Goal: Transaction & Acquisition: Purchase product/service

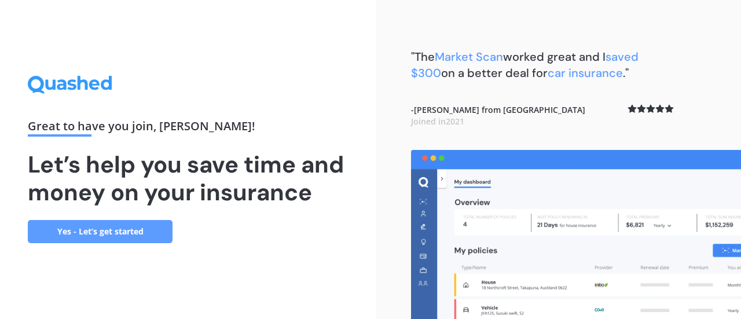
click at [123, 238] on link "Yes - Let’s get started" at bounding box center [100, 231] width 145 height 23
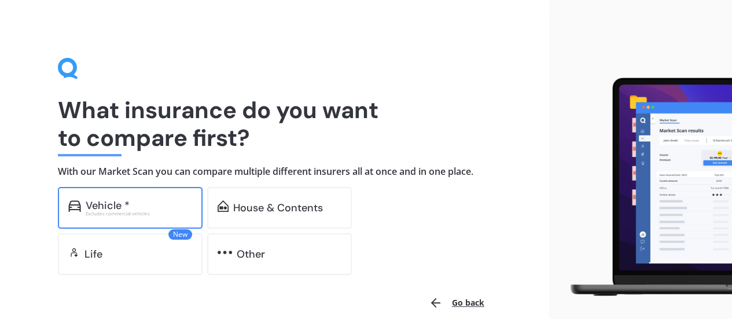
click at [144, 197] on div "Vehicle * Excludes commercial vehicles" at bounding box center [130, 208] width 145 height 42
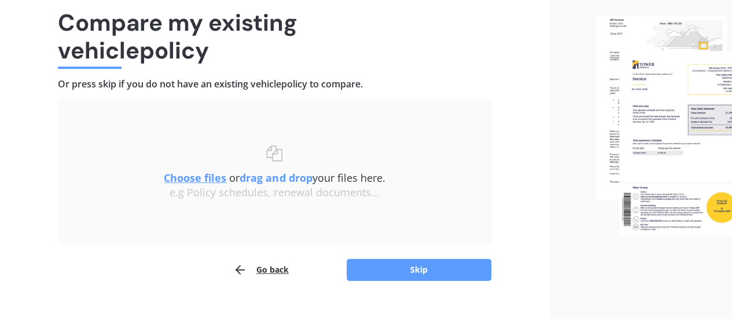
scroll to position [107, 0]
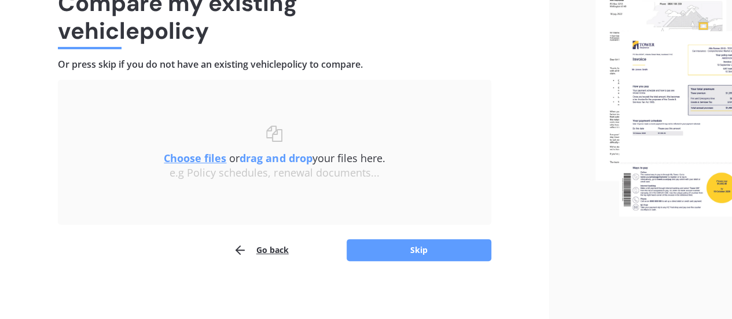
click at [196, 160] on u "Choose files" at bounding box center [195, 158] width 63 height 14
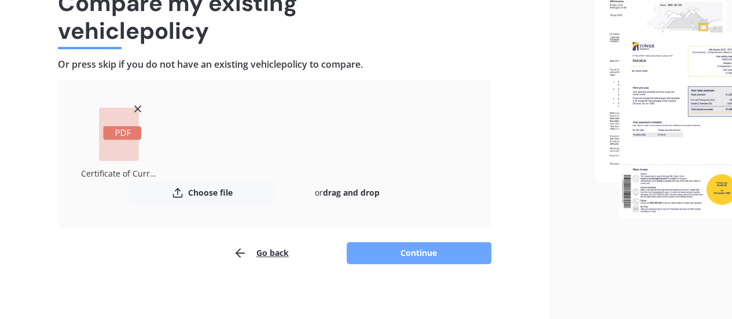
click at [433, 253] on button "Continue" at bounding box center [419, 253] width 145 height 22
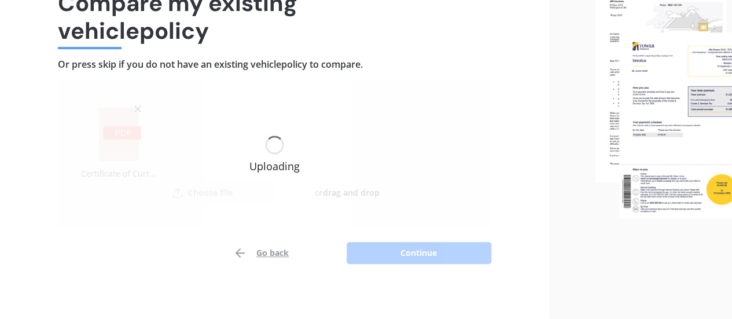
scroll to position [110, 0]
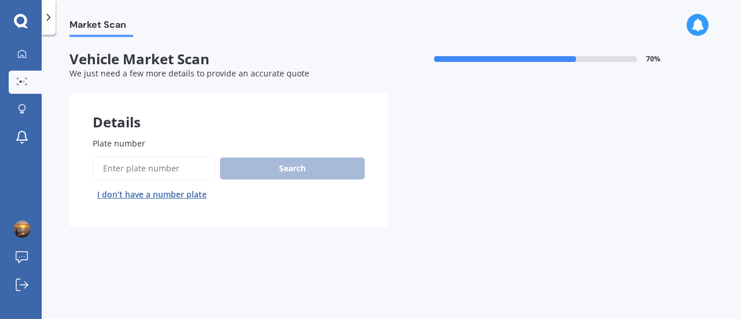
click at [129, 177] on input "Plate number" at bounding box center [154, 168] width 123 height 24
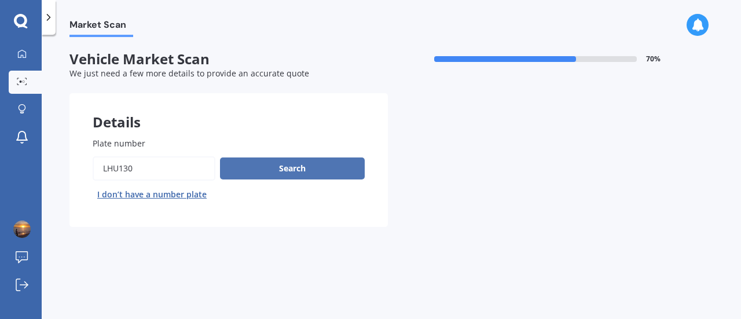
type input "lhu130"
click at [255, 167] on button "Search" at bounding box center [292, 168] width 145 height 22
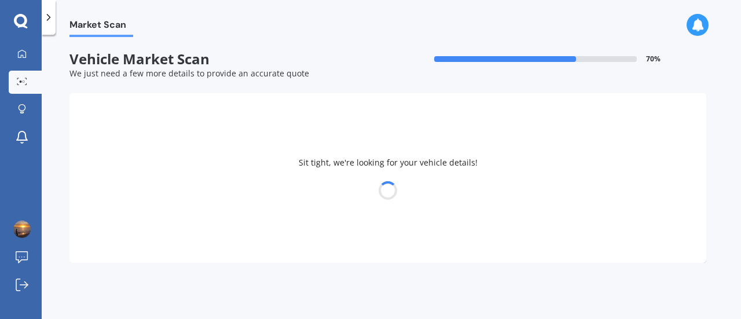
select select "NISSAN"
select select "PATHFINDER"
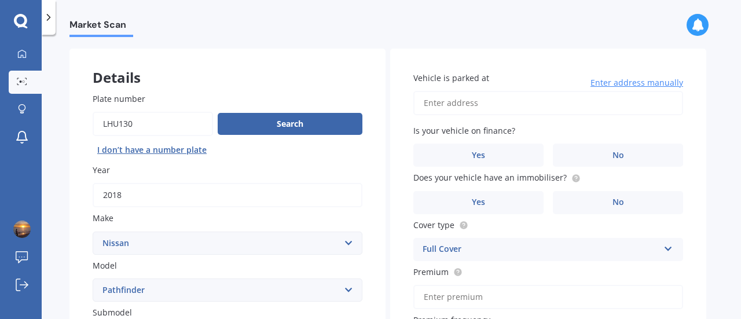
scroll to position [46, 0]
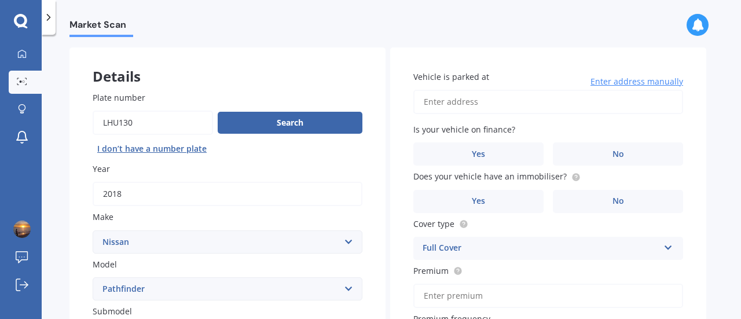
click at [443, 102] on input "Vehicle is parked at" at bounding box center [548, 102] width 270 height 24
type input "85 Richmond Road Grey LynnAuckland, Auckland 1021"
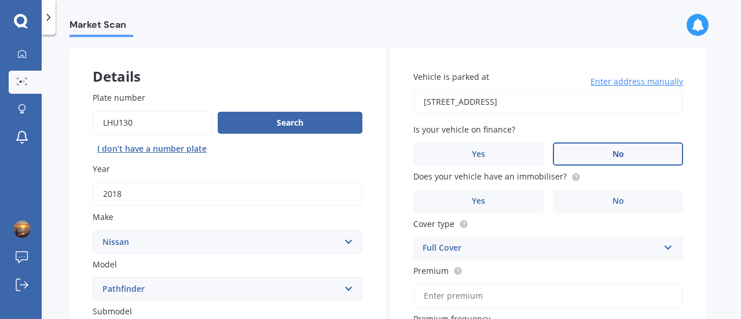
click at [604, 146] on label "No" at bounding box center [618, 153] width 130 height 23
click at [0, 0] on input "No" at bounding box center [0, 0] width 0 height 0
click at [599, 203] on label "No" at bounding box center [618, 201] width 130 height 23
click at [0, 0] on input "No" at bounding box center [0, 0] width 0 height 0
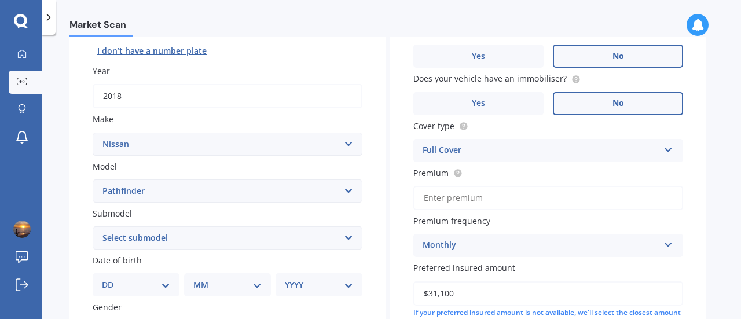
scroll to position [144, 0]
click at [450, 197] on input "Premium" at bounding box center [548, 197] width 270 height 24
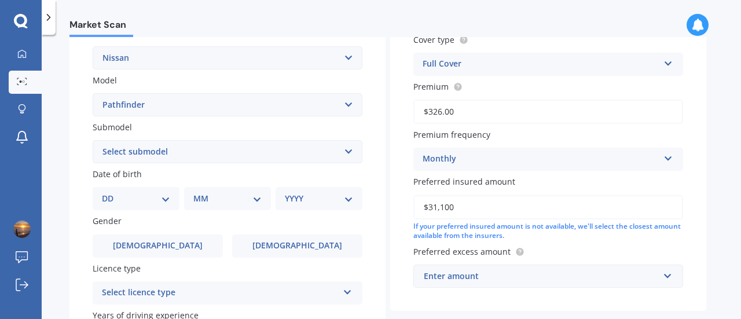
scroll to position [261, 0]
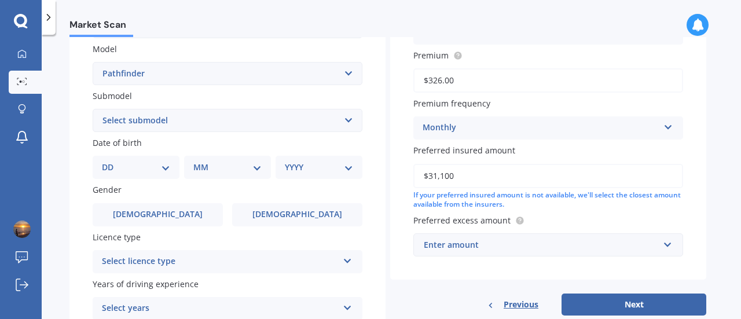
type input "$326.00"
click at [157, 164] on select "DD 01 02 03 04 05 06 07 08 09 10 11 12 13 14 15 16 17 18 19 20 21 22 23 24 25 2…" at bounding box center [136, 167] width 68 height 13
select select "06"
click at [111, 162] on select "DD 01 02 03 04 05 06 07 08 09 10 11 12 13 14 15 16 17 18 19 20 21 22 23 24 25 2…" at bounding box center [136, 167] width 68 height 13
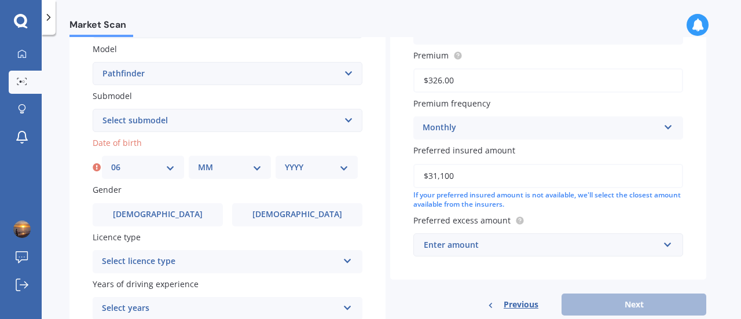
click at [237, 168] on select "MM 01 02 03 04 05 06 07 08 09 10 11 12" at bounding box center [230, 167] width 64 height 13
select select "09"
click at [198, 162] on select "MM 01 02 03 04 05 06 07 08 09 10 11 12" at bounding box center [230, 167] width 64 height 13
click at [299, 172] on select "YYYY 2025 2024 2023 2022 2021 2020 2019 2018 2017 2016 2015 2014 2013 2012 2011…" at bounding box center [317, 167] width 64 height 13
select select "1986"
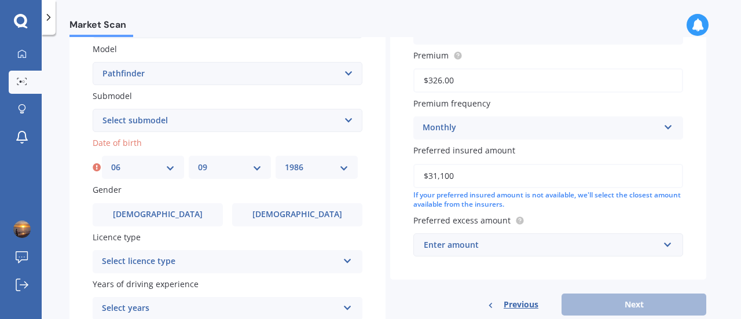
click at [285, 162] on select "YYYY 2025 2024 2023 2022 2021 2020 2019 2018 2017 2016 2015 2014 2013 2012 2011…" at bounding box center [317, 167] width 64 height 13
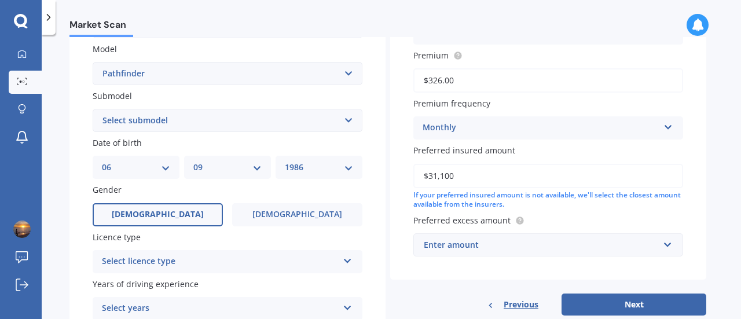
click at [167, 216] on span "Male" at bounding box center [158, 215] width 92 height 10
click at [0, 0] on input "Male" at bounding box center [0, 0] width 0 height 0
click at [192, 267] on div "Select licence type" at bounding box center [220, 262] width 236 height 14
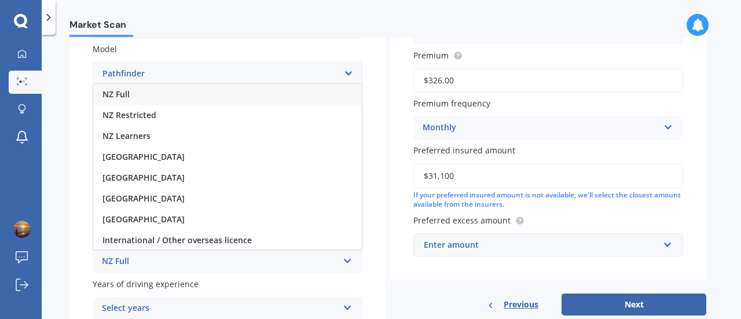
click at [135, 104] on div "NZ Full" at bounding box center [227, 94] width 269 height 21
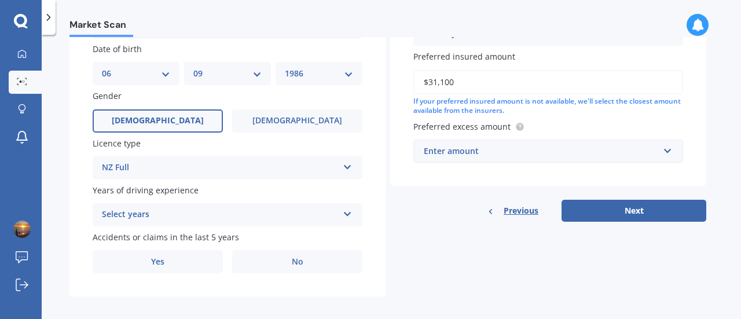
scroll to position [364, 0]
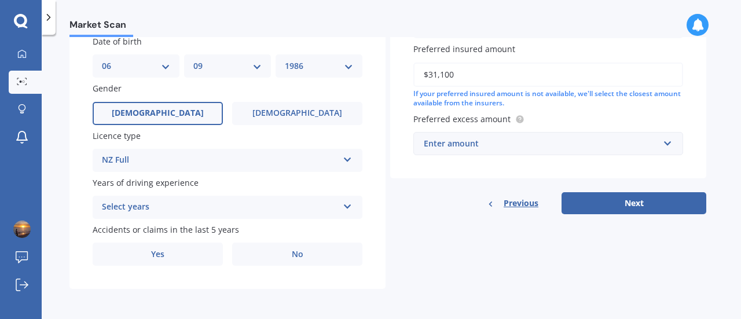
click at [336, 206] on div "Select years" at bounding box center [220, 207] width 236 height 14
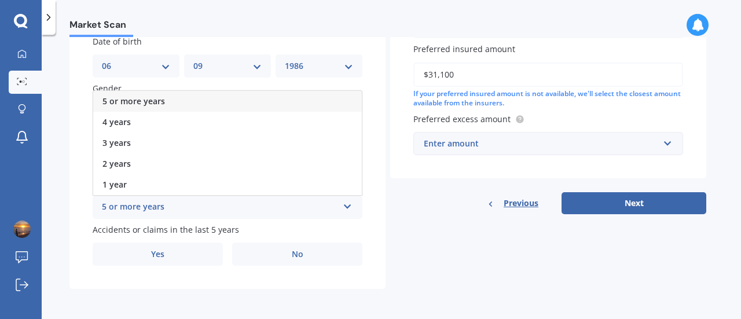
click at [170, 102] on div "5 or more years" at bounding box center [227, 101] width 269 height 21
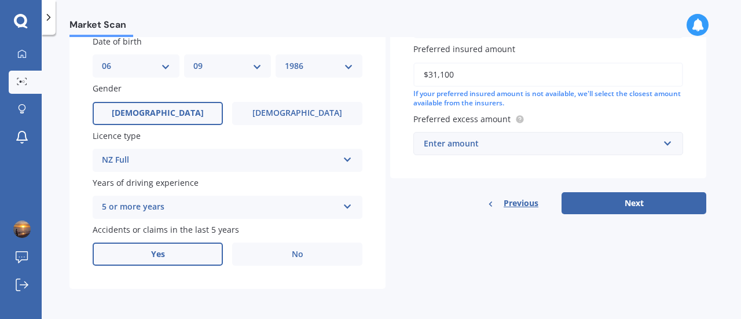
click at [186, 251] on label "Yes" at bounding box center [158, 254] width 130 height 23
click at [0, 0] on input "Yes" at bounding box center [0, 0] width 0 height 0
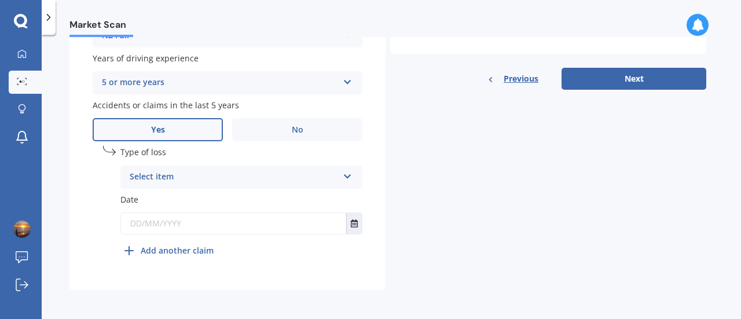
scroll to position [487, 0]
click at [205, 175] on div "Select item" at bounding box center [234, 177] width 208 height 14
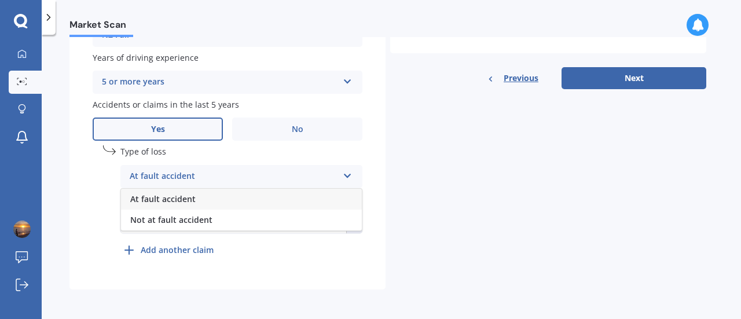
click at [166, 196] on span "At fault accident" at bounding box center [162, 198] width 65 height 11
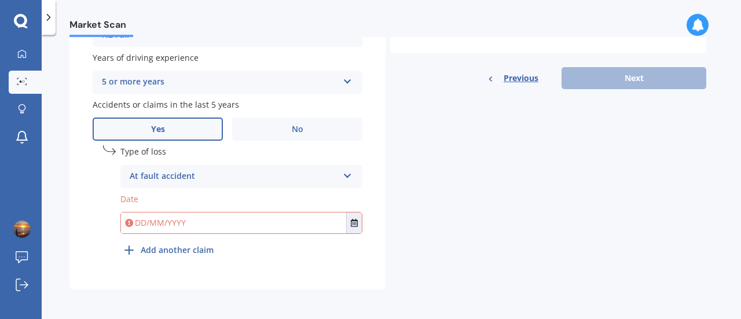
click at [176, 226] on input "text" at bounding box center [233, 222] width 225 height 21
click at [349, 231] on button "Select date" at bounding box center [354, 222] width 16 height 21
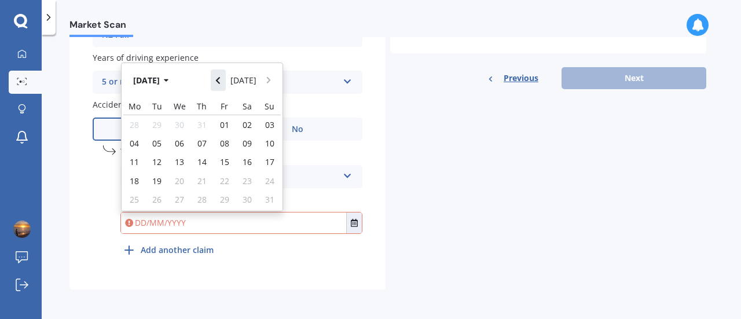
click at [220, 84] on icon "Navigate back" at bounding box center [218, 80] width 4 height 7
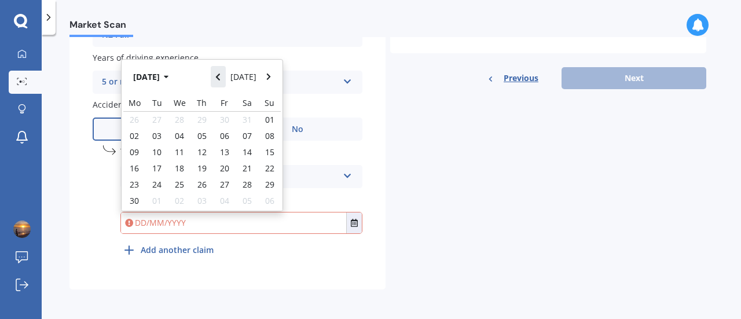
click at [220, 80] on icon "Navigate back" at bounding box center [218, 77] width 4 height 7
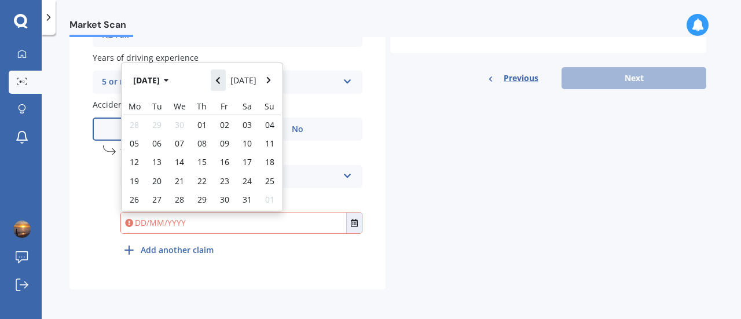
click at [220, 84] on icon "Navigate back" at bounding box center [218, 80] width 4 height 7
click at [200, 148] on span "10" at bounding box center [201, 143] width 9 height 11
type input "10/04/2025"
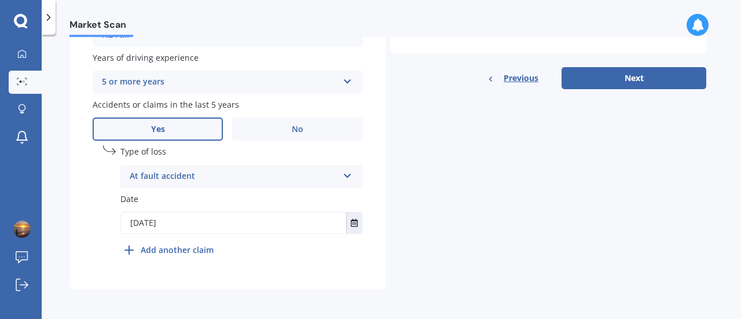
click at [141, 254] on b "Add another claim" at bounding box center [177, 250] width 73 height 12
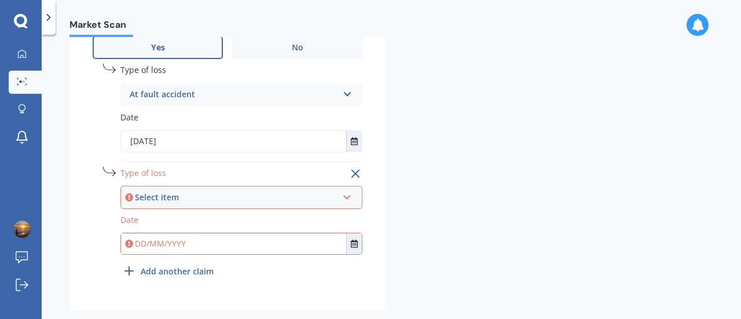
scroll to position [571, 0]
click at [218, 205] on div "Select item At fault accident Not at fault accident" at bounding box center [241, 195] width 242 height 23
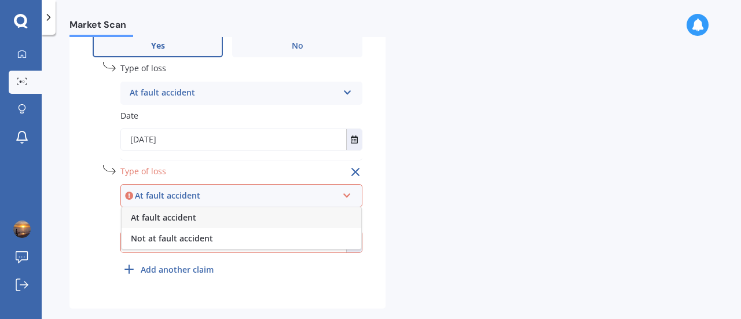
click at [254, 219] on div "At fault accident" at bounding box center [242, 217] width 240 height 21
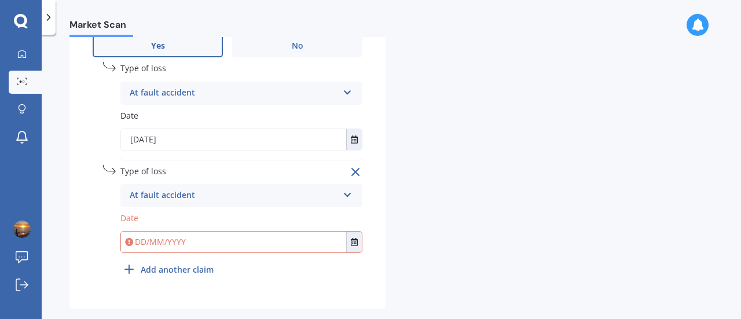
click at [183, 239] on input "text" at bounding box center [233, 242] width 225 height 21
click at [354, 243] on icon "Select date" at bounding box center [354, 242] width 7 height 8
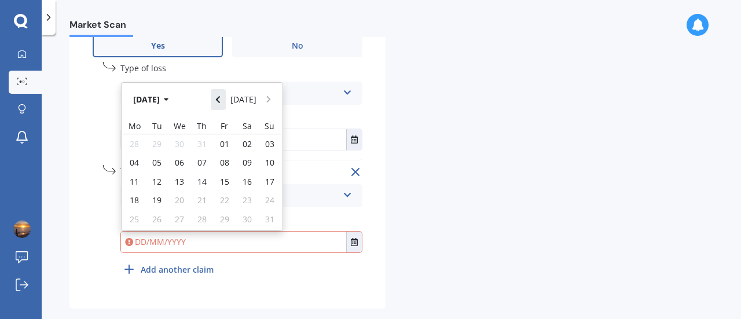
click at [225, 101] on button "Navigate back" at bounding box center [218, 99] width 15 height 21
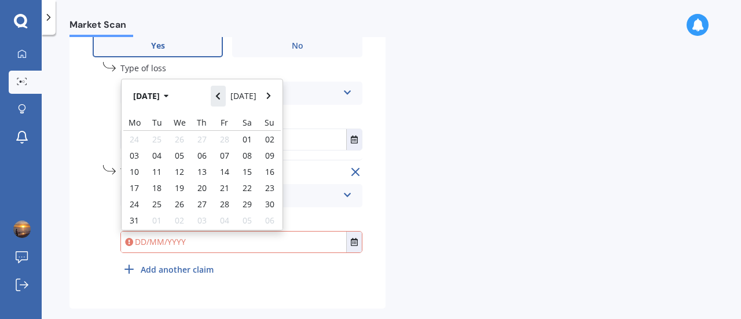
click at [225, 101] on button "Navigate back" at bounding box center [218, 96] width 15 height 21
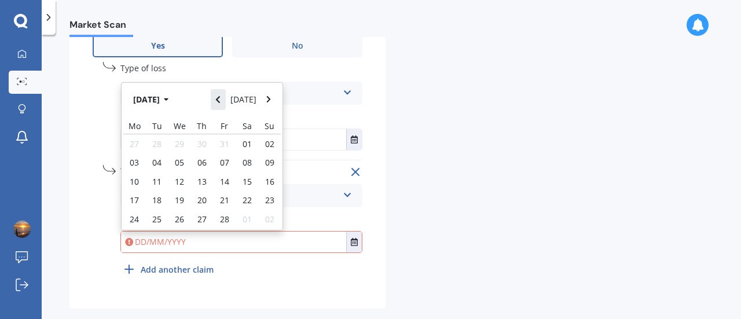
click at [225, 101] on button "Navigate back" at bounding box center [218, 99] width 15 height 21
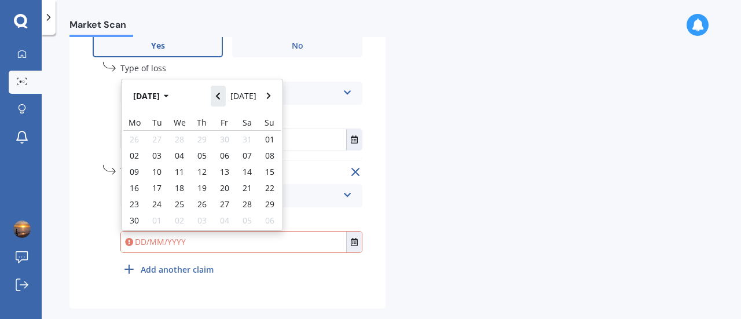
click at [225, 101] on button "Navigate back" at bounding box center [218, 96] width 15 height 21
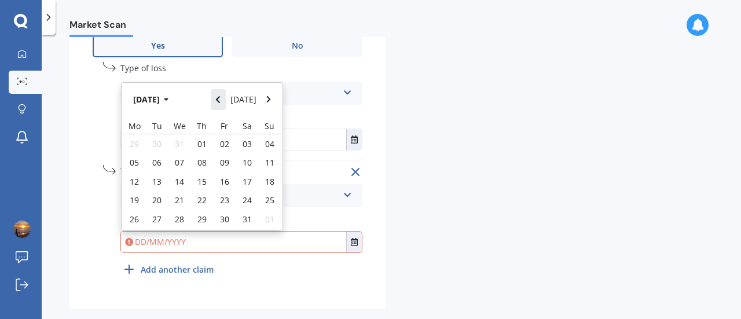
click at [225, 101] on button "Navigate back" at bounding box center [218, 99] width 15 height 21
click at [138, 219] on span "24" at bounding box center [134, 219] width 9 height 11
type input "24/06/2024"
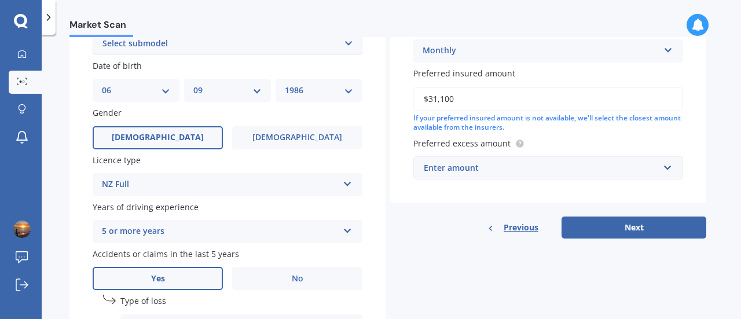
scroll to position [339, 0]
click at [622, 238] on button "Next" at bounding box center [634, 227] width 145 height 22
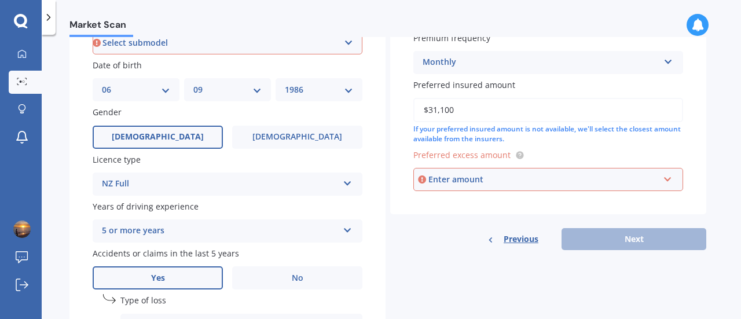
scroll to position [314, 0]
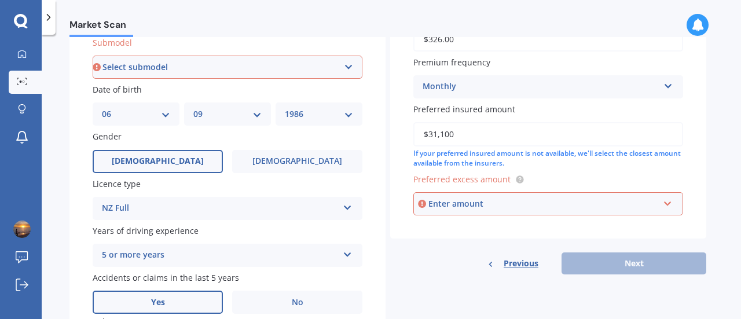
click at [540, 209] on div "Enter amount" at bounding box center [543, 203] width 230 height 13
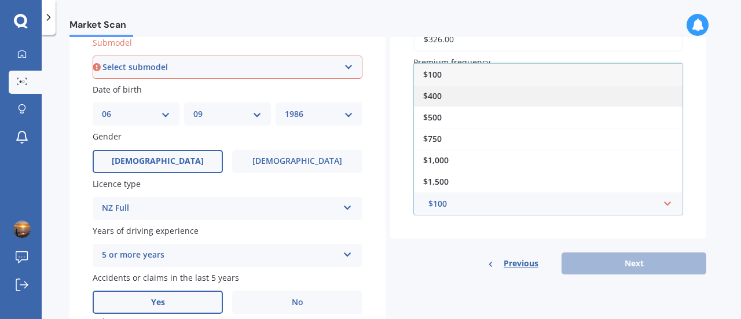
click at [443, 99] on div "$400" at bounding box center [548, 95] width 269 height 21
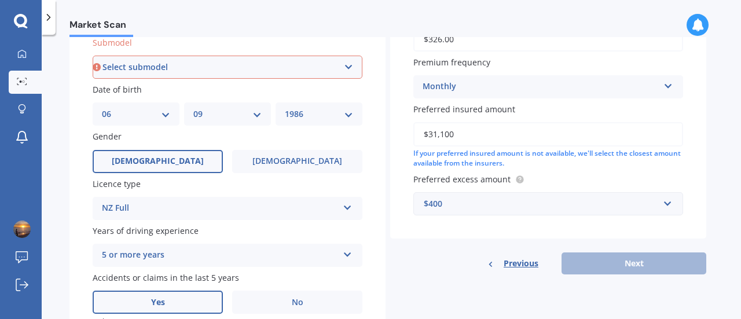
click at [604, 262] on div "Previous Next" at bounding box center [548, 263] width 316 height 22
click at [467, 254] on div "Previous Next" at bounding box center [548, 263] width 316 height 22
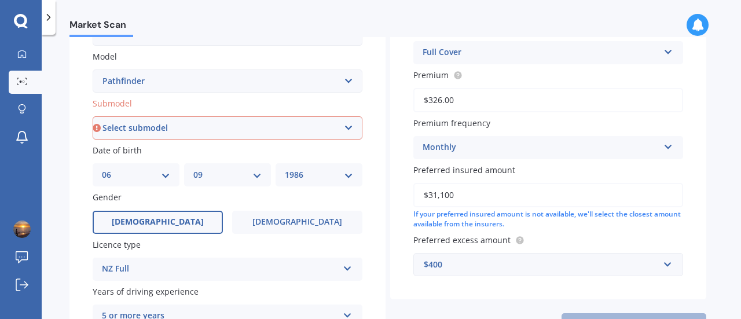
scroll to position [253, 0]
click at [277, 133] on select "Select submodel (All other) 4WD ST 2WD ST 2WD petrol ST 4WD ST 4WD Ti 4WD diese…" at bounding box center [228, 128] width 270 height 23
select select "TI 4WD PETROL"
click at [93, 118] on select "Select submodel (All other) 4WD ST 2WD ST 2WD petrol ST 4WD ST 4WD Ti 4WD diese…" at bounding box center [228, 128] width 270 height 23
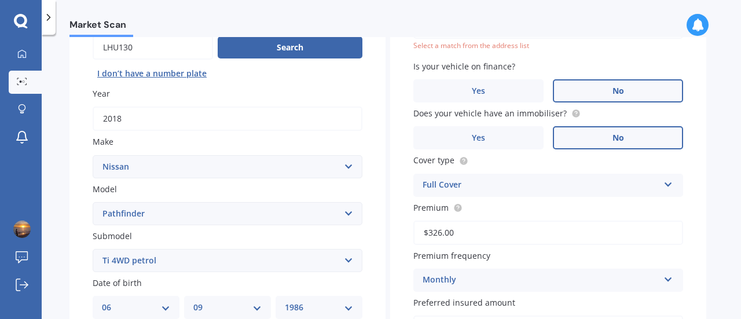
scroll to position [79, 0]
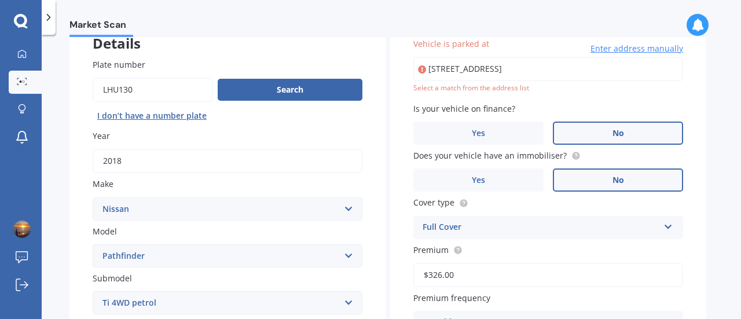
click at [648, 67] on input "85 Richmond Road Grey LynnAuckland, Auckland 1021" at bounding box center [548, 69] width 270 height 24
type input "85 Richmond Road, Grey Lynn, Auckland 1021"
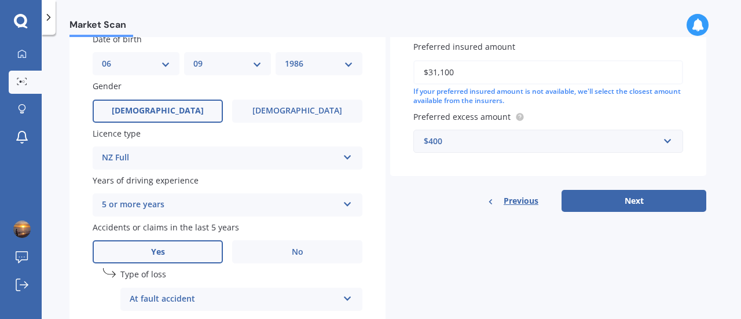
scroll to position [342, 0]
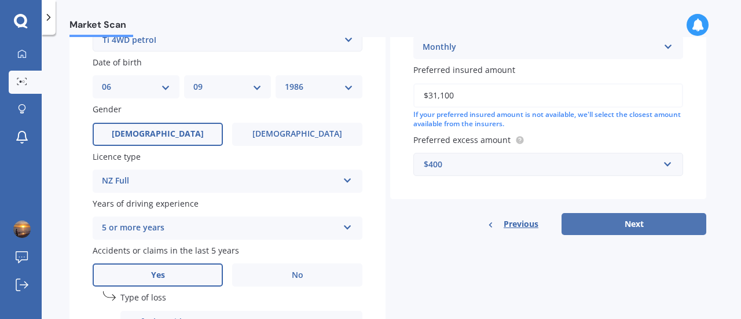
click at [624, 222] on button "Next" at bounding box center [634, 224] width 145 height 22
select select "06"
select select "09"
select select "1986"
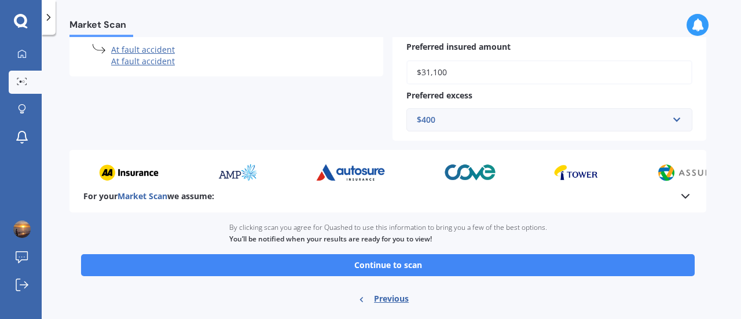
scroll to position [347, 0]
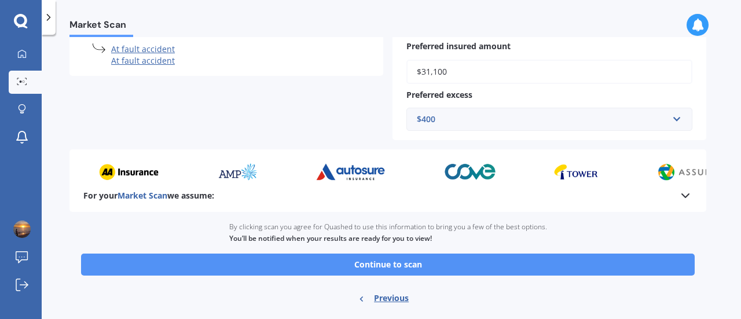
click at [398, 263] on button "Continue to scan" at bounding box center [388, 265] width 614 height 22
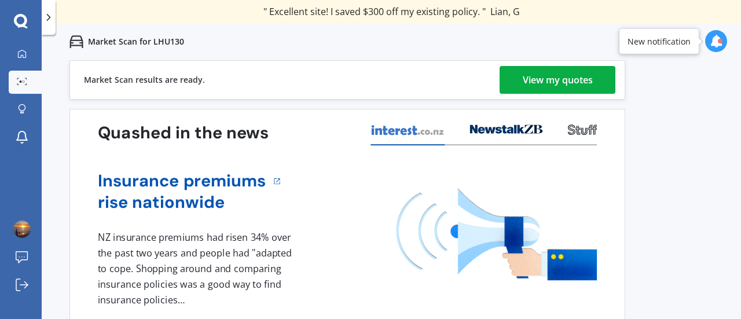
click at [542, 75] on div "View my quotes" at bounding box center [558, 80] width 70 height 28
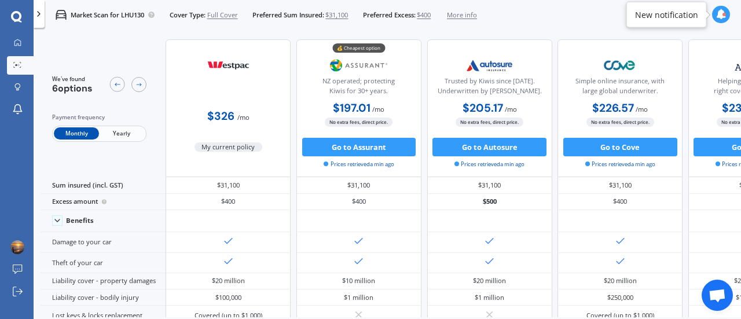
click at [127, 133] on span "Yearly" at bounding box center [121, 133] width 45 height 12
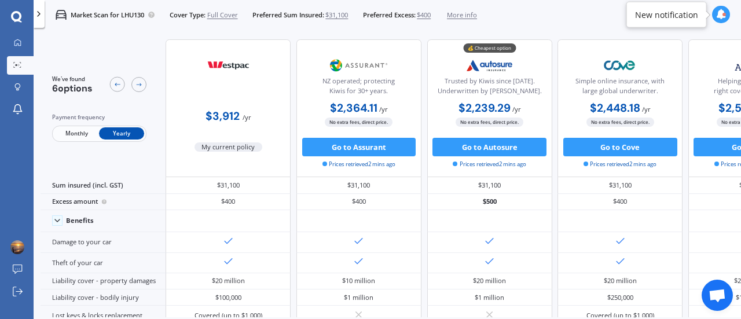
click at [67, 127] on div "Monthly Yearly" at bounding box center [99, 134] width 94 height 16
click at [73, 131] on span "Monthly" at bounding box center [76, 133] width 45 height 12
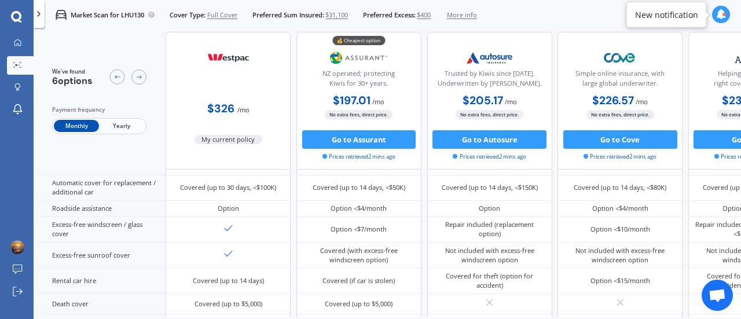
scroll to position [373, 0]
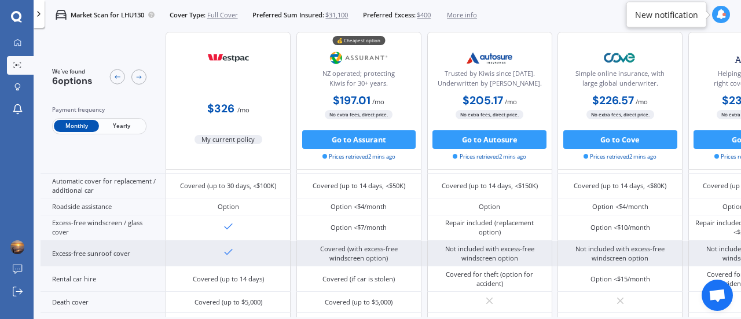
click at [270, 247] on div at bounding box center [228, 253] width 125 height 25
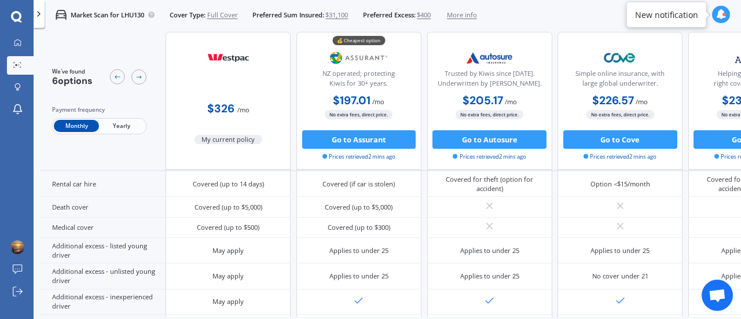
scroll to position [492, 0]
click at [270, 247] on div "May apply" at bounding box center [228, 250] width 125 height 25
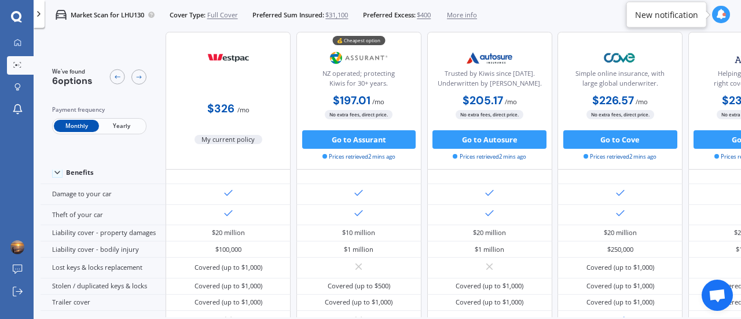
scroll to position [0, 0]
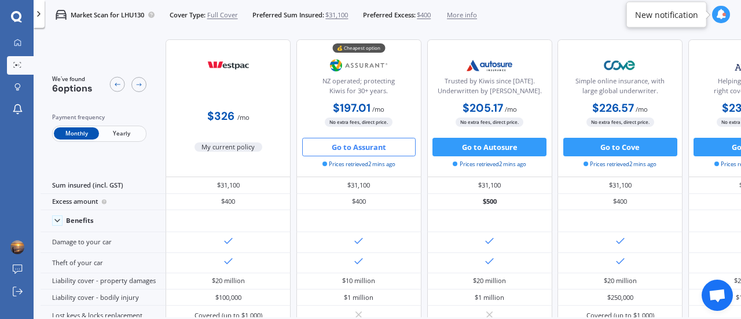
click at [368, 145] on button "Go to Assurant" at bounding box center [359, 147] width 114 height 19
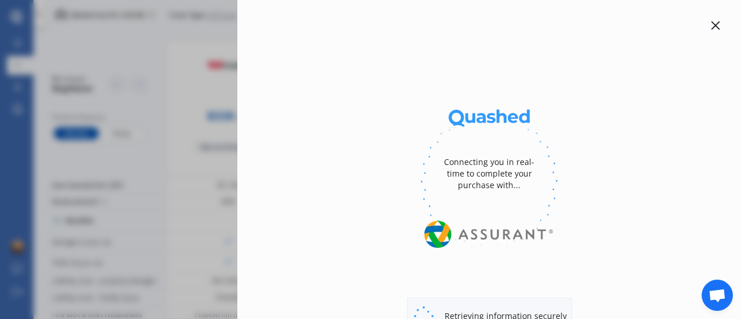
select select "Monthly"
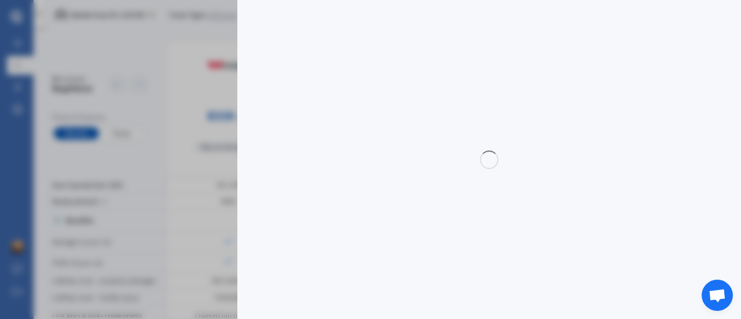
select select "full"
select select "0"
select select "Auckland City"
select select "NISSAN"
select select "PATHFINDER"
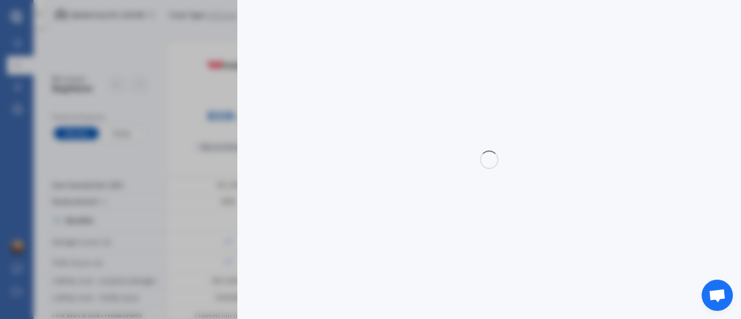
select select "TI 4WD PETROL"
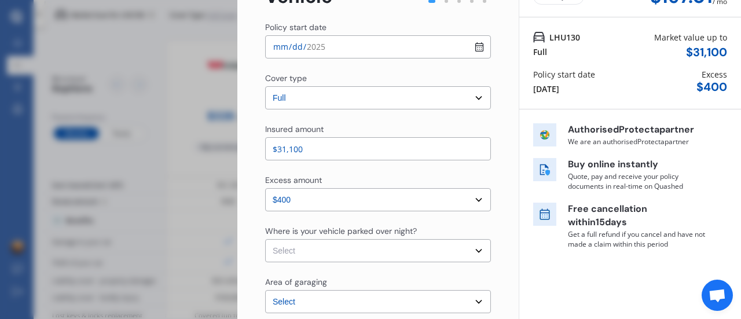
scroll to position [78, 0]
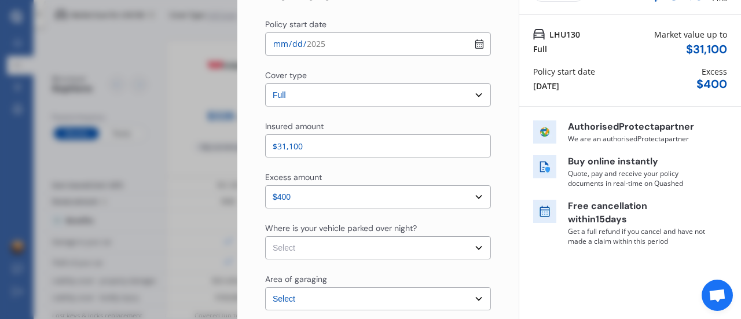
click at [465, 247] on select "Select In a garage On own property On street or road" at bounding box center [378, 247] width 226 height 23
select select "On own property"
click at [265, 236] on select "Select In a garage On own property On street or road" at bounding box center [378, 247] width 226 height 23
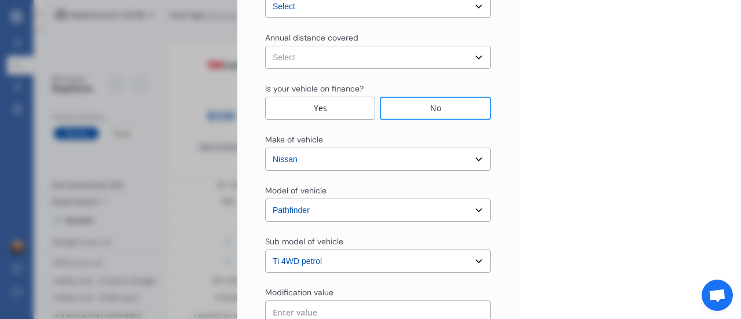
scroll to position [371, 0]
click at [383, 62] on select "Select Low (less than 15,000km per year) Average (15,000-30,000km per year) Hig…" at bounding box center [378, 56] width 226 height 23
select select "15000"
click at [265, 45] on select "Select Low (less than 15,000km per year) Average (15,000-30,000km per year) Hig…" at bounding box center [378, 56] width 226 height 23
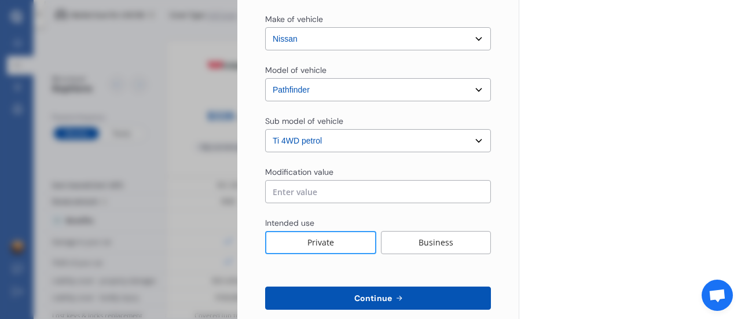
scroll to position [509, 0]
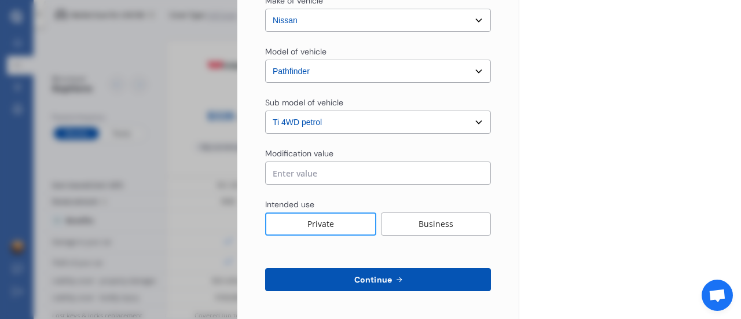
click at [409, 282] on button "Continue" at bounding box center [378, 279] width 226 height 23
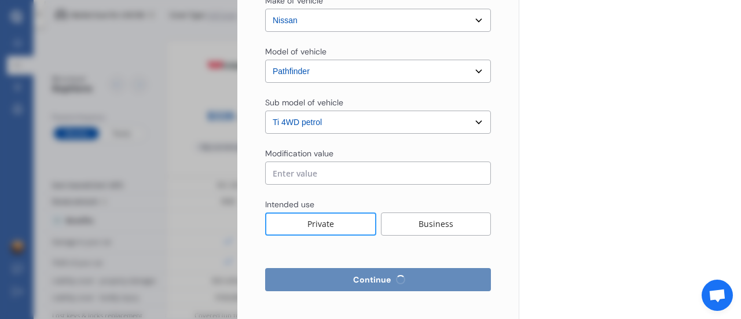
select select "Mr"
select select "06"
select select "09"
select select "1986"
select select "full"
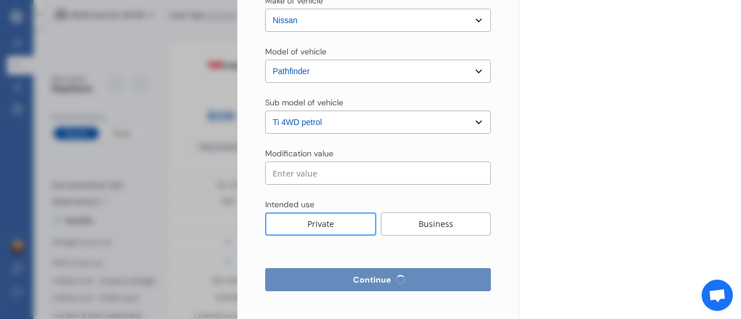
select select "more than 4 years"
select select "New Zealand"
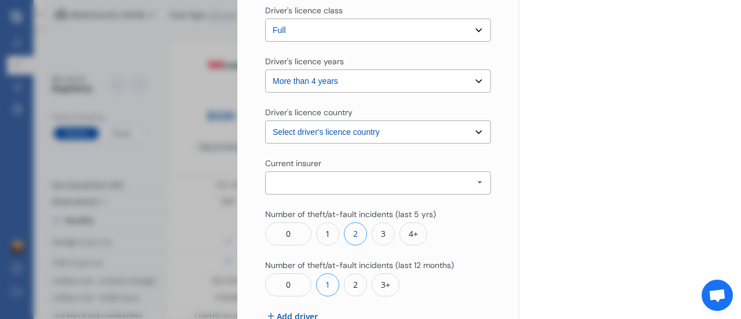
scroll to position [405, 0]
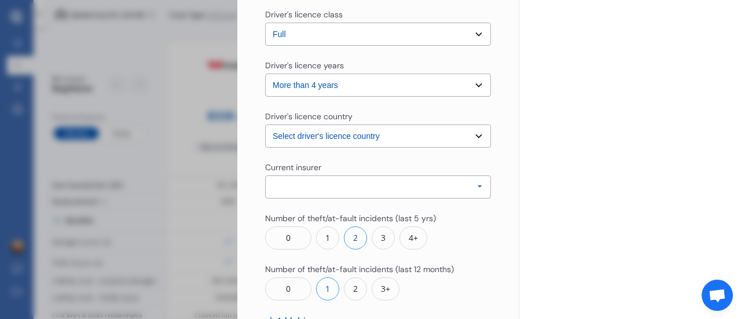
click at [450, 183] on div "Allianz AAI AMI IAG - NZI/State Lumley Vero Unknown Other Insurer None Protecta…" at bounding box center [378, 186] width 226 height 23
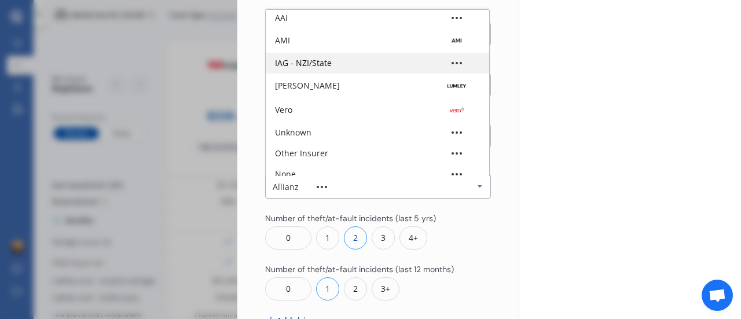
scroll to position [0, 0]
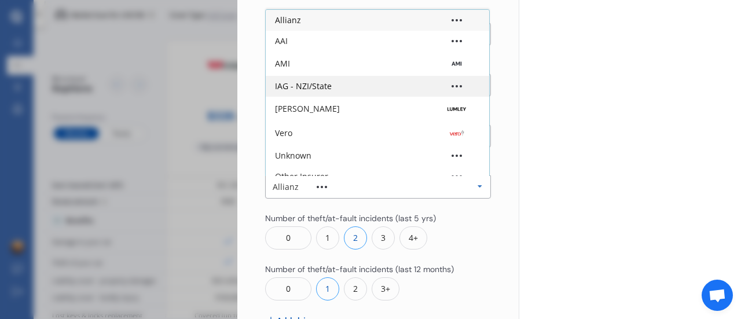
click at [333, 77] on div "IAG - NZI/State" at bounding box center [377, 86] width 223 height 21
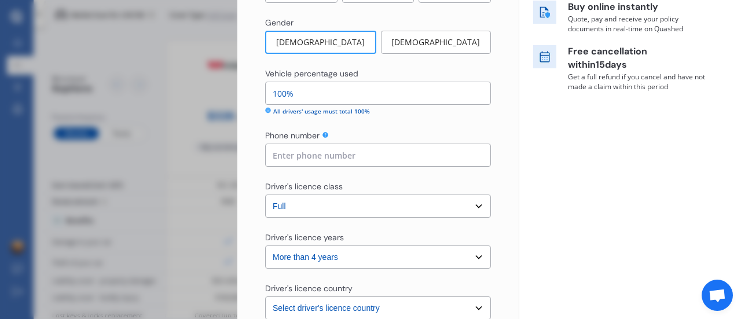
scroll to position [218, 0]
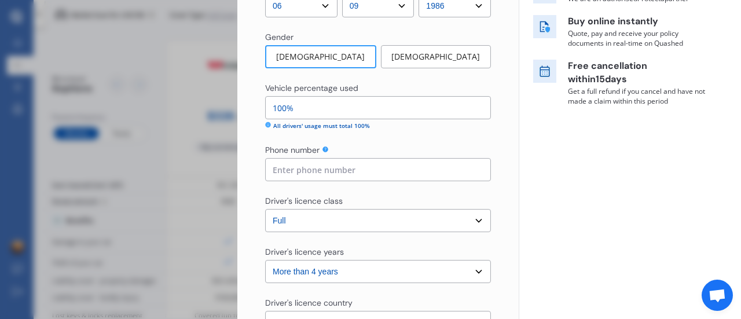
click at [373, 170] on input at bounding box center [378, 169] width 226 height 23
type input "0212146628"
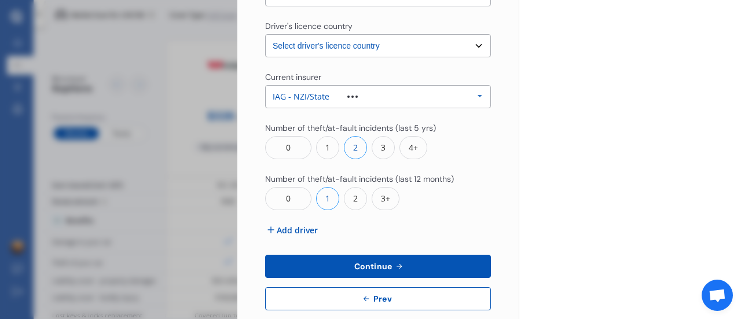
scroll to position [514, 0]
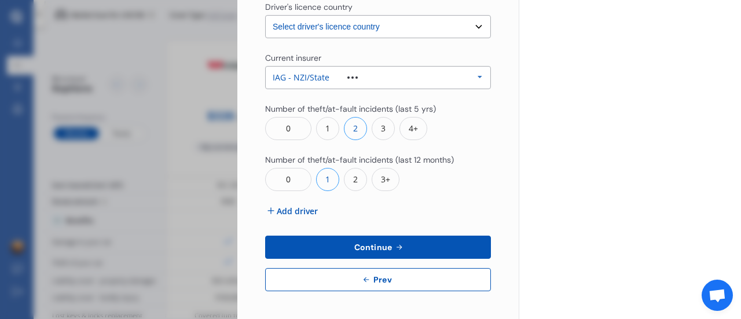
click at [399, 242] on button "Continue" at bounding box center [378, 247] width 226 height 23
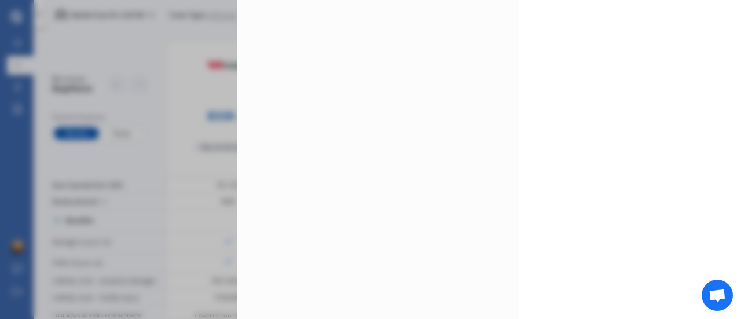
scroll to position [0, 0]
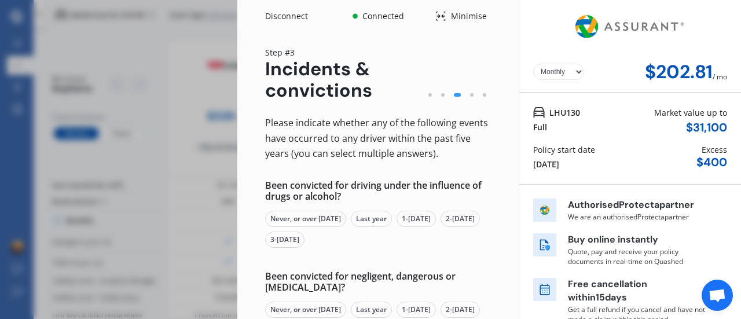
click at [329, 219] on div "Never, or over 5 yrs ago" at bounding box center [305, 219] width 81 height 16
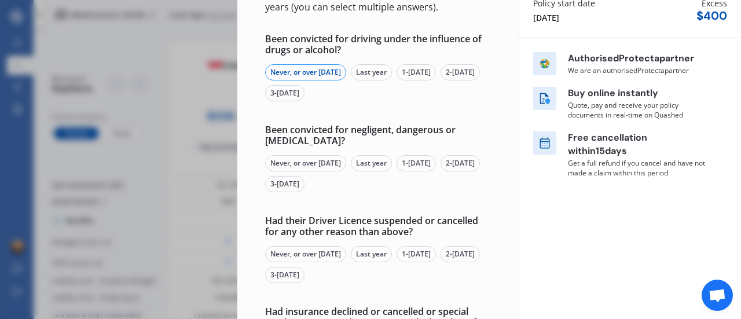
scroll to position [147, 0]
click at [297, 162] on div "Never, or over 5 yrs ago" at bounding box center [305, 163] width 81 height 16
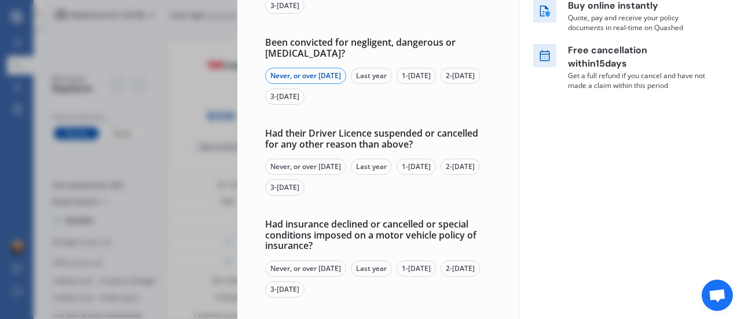
scroll to position [237, 0]
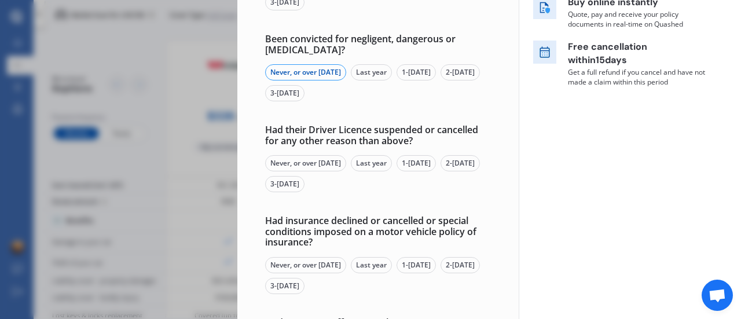
click at [321, 157] on div "Never, or over 5 yrs ago" at bounding box center [305, 163] width 81 height 16
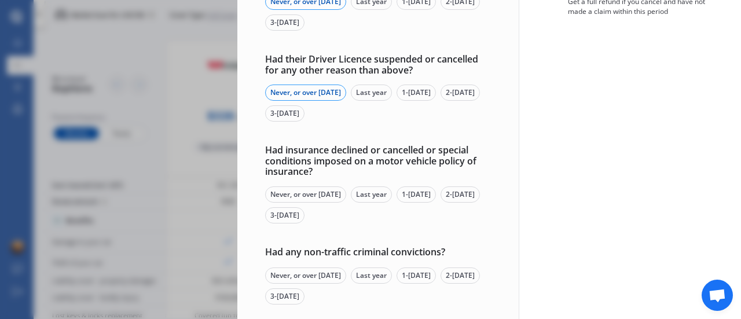
scroll to position [329, 0]
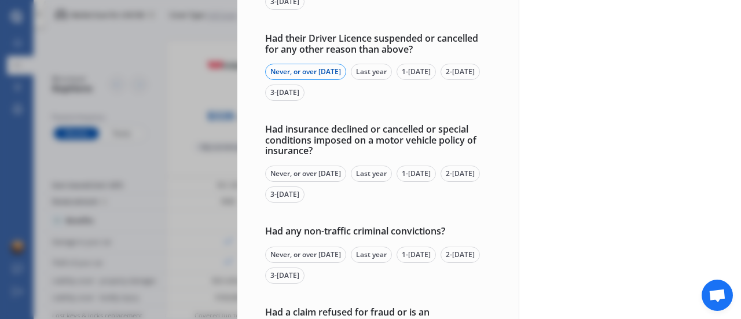
click at [316, 176] on div "Never, or over 5 yrs ago" at bounding box center [305, 174] width 81 height 16
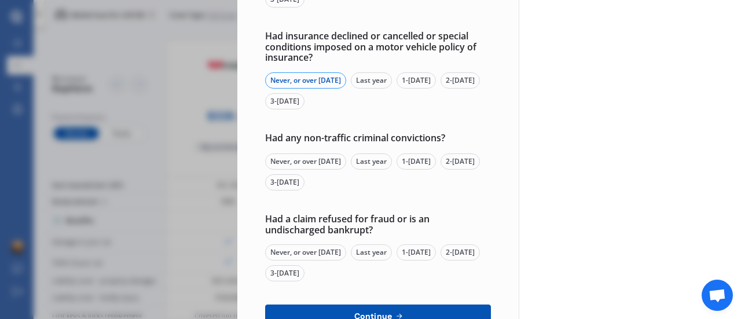
scroll to position [423, 0]
click at [333, 160] on div "Never, or over 5 yrs ago" at bounding box center [305, 161] width 81 height 16
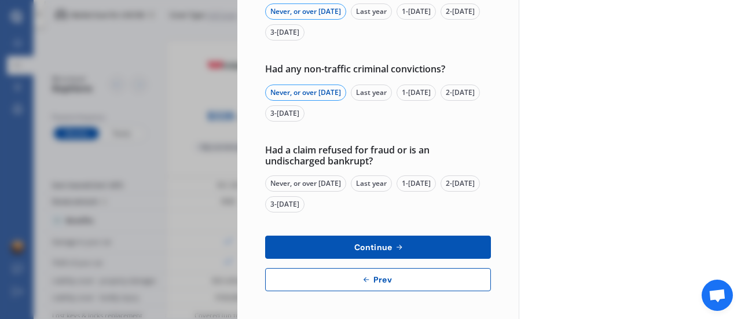
click at [331, 182] on div "Never, or over 5 yrs ago" at bounding box center [305, 183] width 81 height 16
click at [398, 247] on icon at bounding box center [399, 247] width 5 height 5
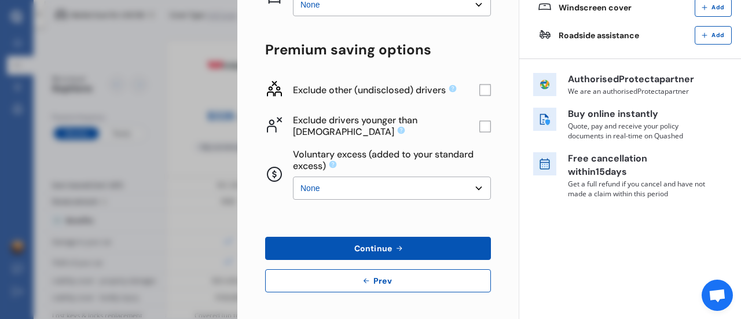
scroll to position [0, 0]
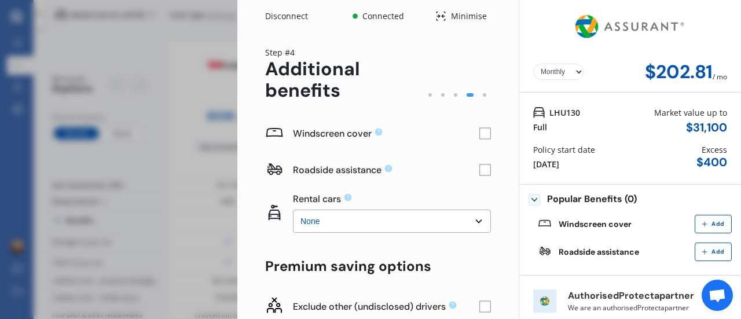
click at [482, 135] on rect at bounding box center [485, 134] width 12 height 12
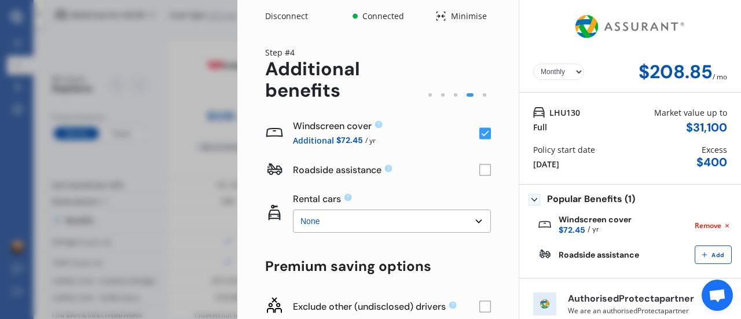
click at [482, 135] on rect at bounding box center [485, 134] width 12 height 12
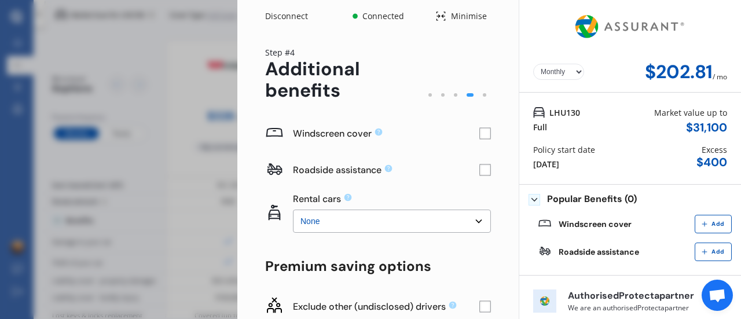
click at [482, 135] on rect at bounding box center [485, 134] width 12 height 12
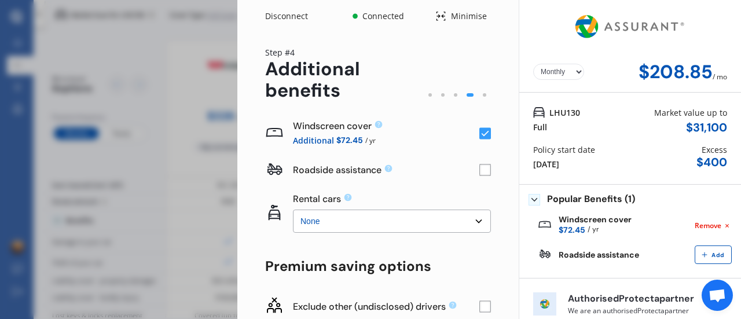
click at [482, 135] on rect at bounding box center [485, 134] width 12 height 12
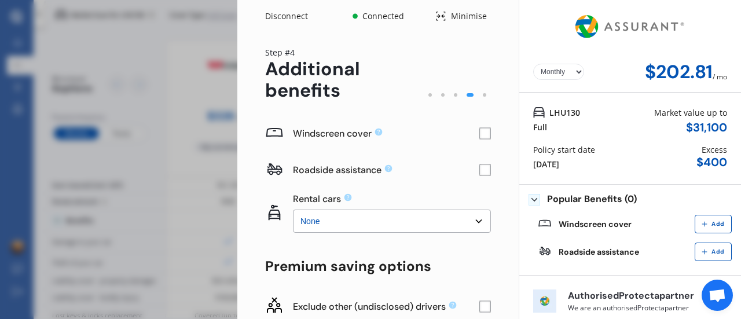
click at [479, 171] on rect at bounding box center [485, 170] width 12 height 12
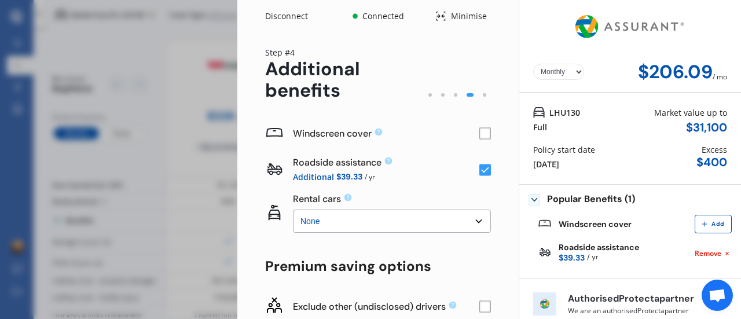
click at [479, 171] on rect at bounding box center [485, 170] width 12 height 12
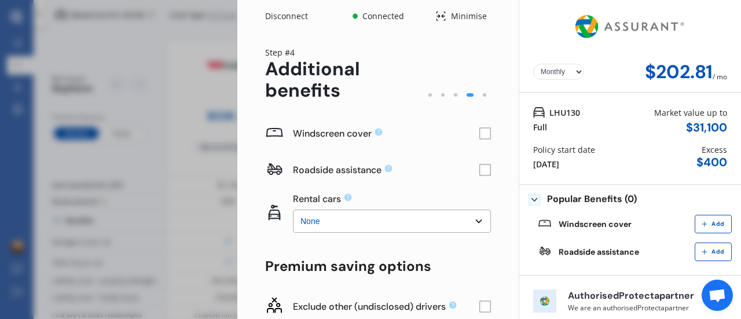
click at [479, 171] on rect at bounding box center [485, 170] width 12 height 12
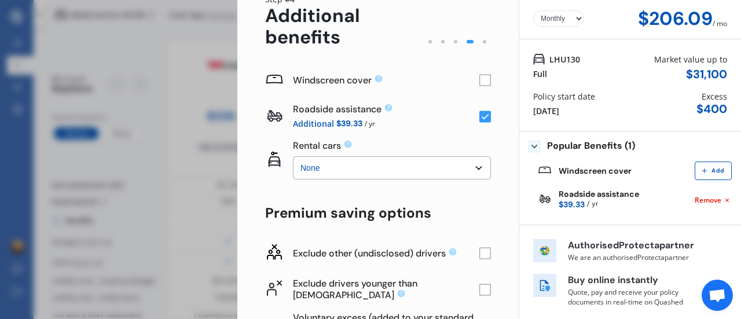
scroll to position [54, 0]
click at [479, 84] on rect at bounding box center [485, 80] width 12 height 12
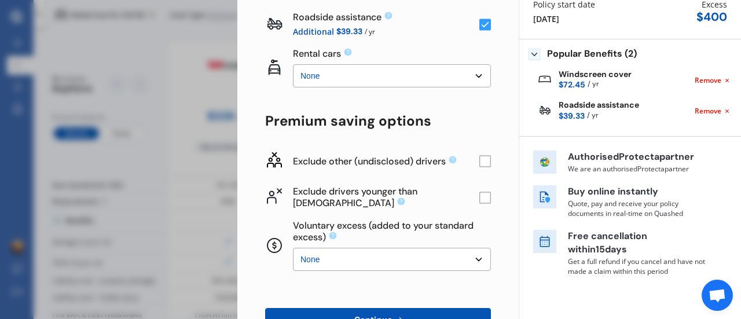
scroll to position [148, 0]
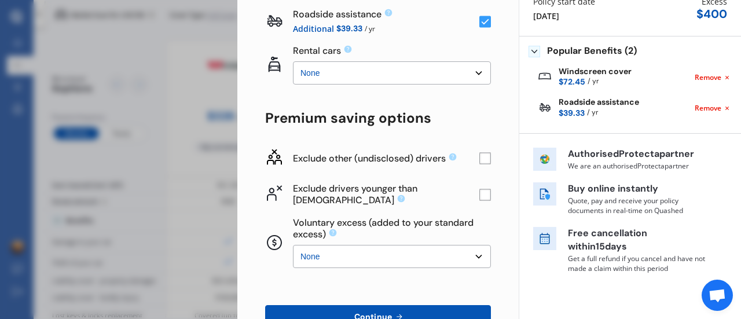
click at [462, 247] on select "None $500 $1,000" at bounding box center [392, 256] width 198 height 23
click at [487, 215] on div "Yearly Monthly $212.13 / mo Step # 4 Additional benefits Windscreen cover Addit…" at bounding box center [377, 136] width 281 height 504
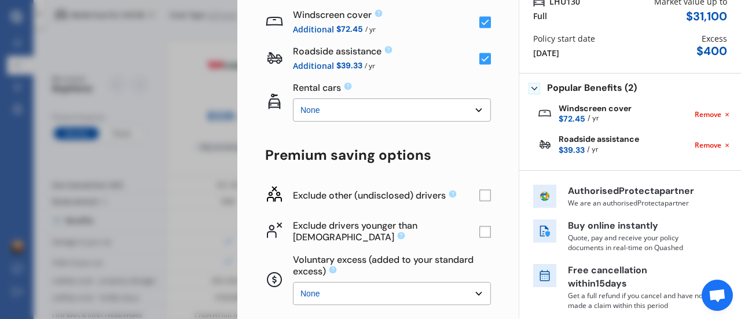
scroll to position [192, 0]
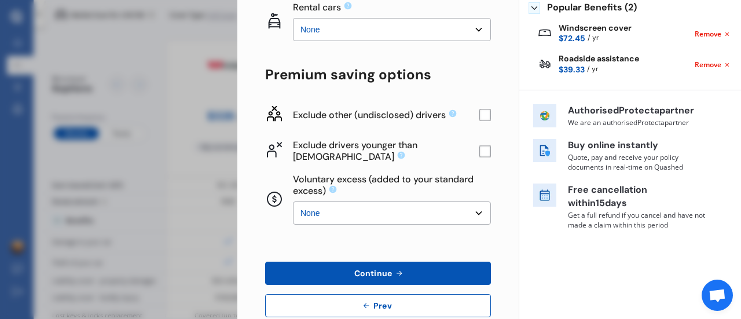
click at [461, 212] on select "None $500 $1,000" at bounding box center [392, 212] width 198 height 23
click at [293, 201] on select "None $500 $1,000" at bounding box center [392, 212] width 198 height 23
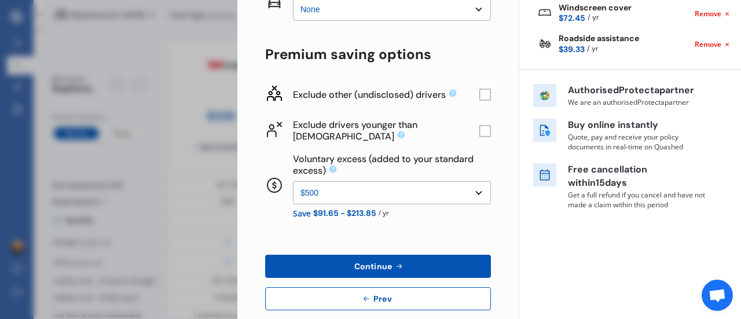
scroll to position [219, 0]
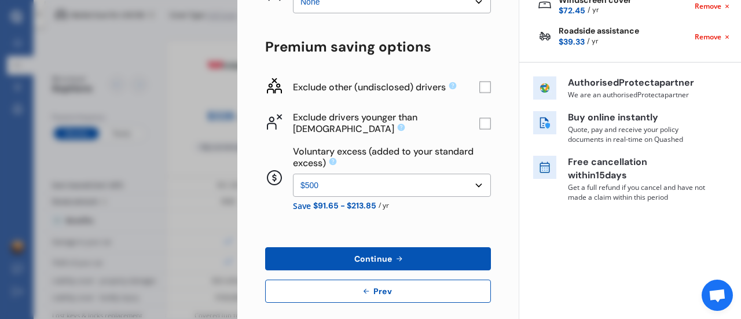
click at [461, 179] on select "None $500 $1,000" at bounding box center [392, 185] width 198 height 23
select select "0"
click at [293, 175] on select "None $500 $1,000" at bounding box center [392, 185] width 198 height 23
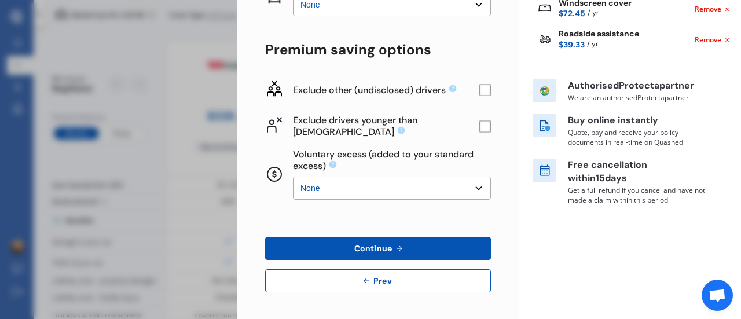
scroll to position [216, 0]
click at [416, 240] on button "Continue" at bounding box center [378, 248] width 226 height 23
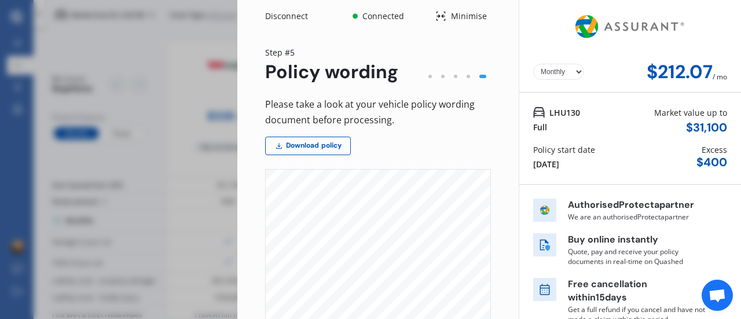
scroll to position [294, 0]
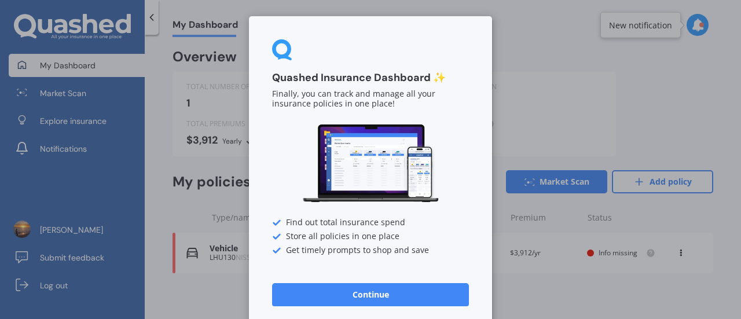
click at [366, 293] on button "Continue" at bounding box center [370, 294] width 197 height 23
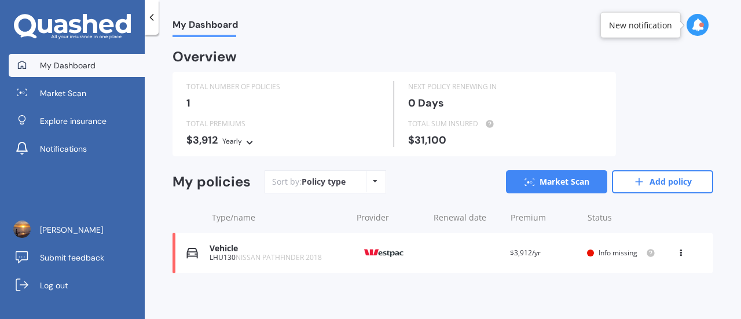
scroll to position [2, 0]
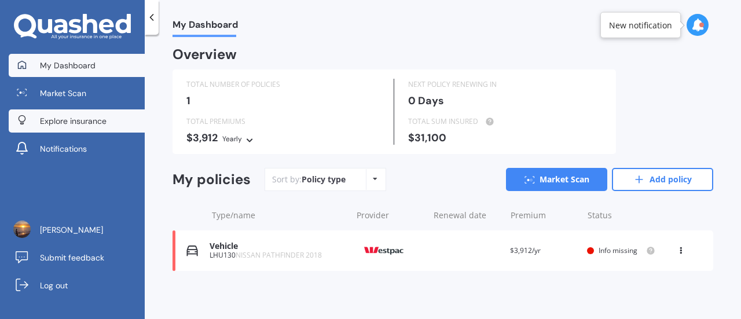
click at [86, 119] on span "Explore insurance" at bounding box center [73, 121] width 67 height 12
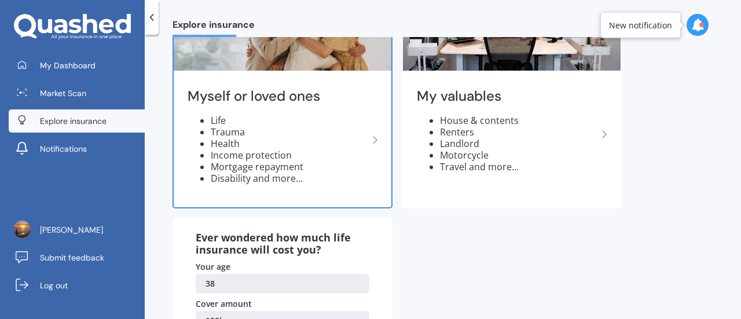
scroll to position [116, 0]
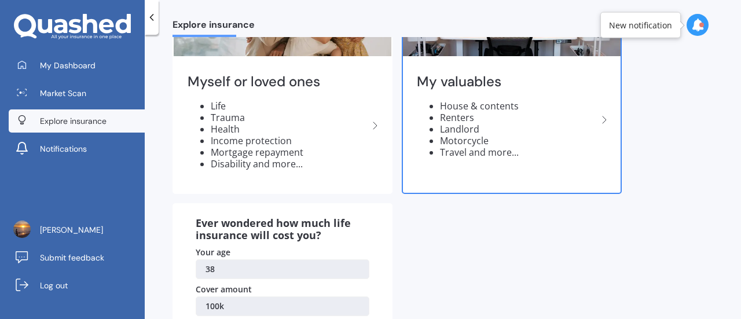
click at [499, 105] on li "House & contents" at bounding box center [518, 106] width 157 height 12
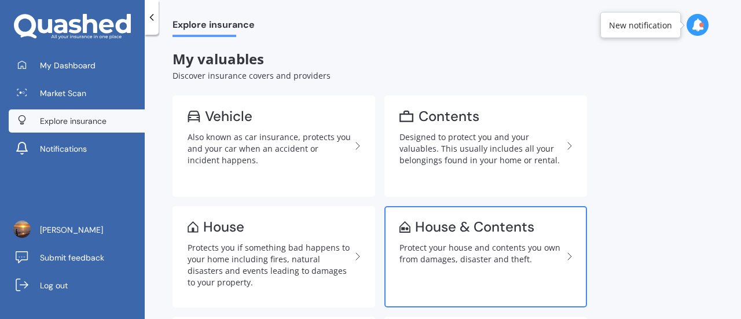
click at [482, 233] on div "House & Contents" at bounding box center [474, 227] width 119 height 12
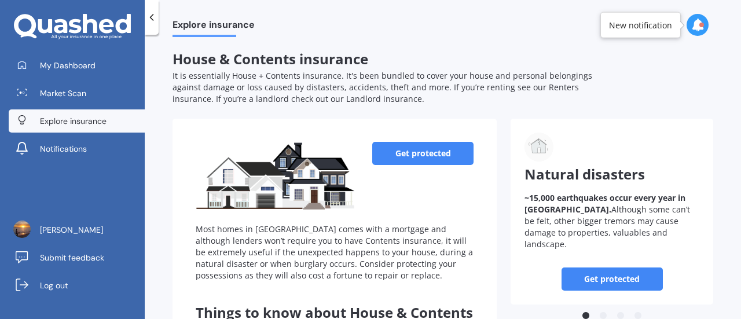
click at [434, 163] on link "Get protected" at bounding box center [422, 153] width 101 height 23
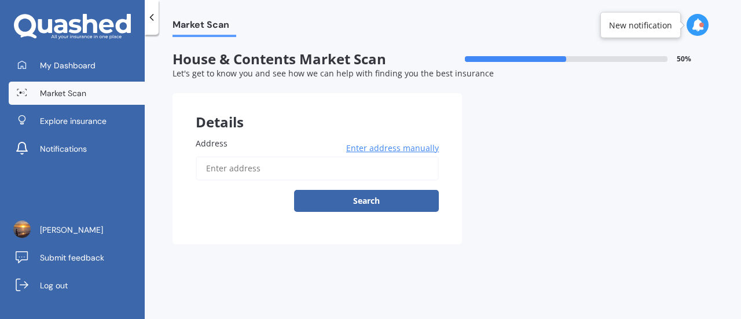
click at [247, 173] on input "Address" at bounding box center [317, 168] width 243 height 24
type input "[STREET_ADDRESS][PERSON_NAME]"
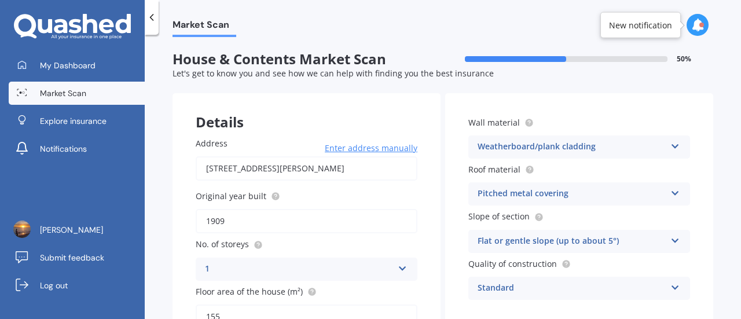
click at [241, 223] on input "1909" at bounding box center [307, 221] width 222 height 24
click at [432, 208] on div "Address [STREET_ADDRESS][PERSON_NAME] Enter address manually Search Original ye…" at bounding box center [307, 263] width 268 height 298
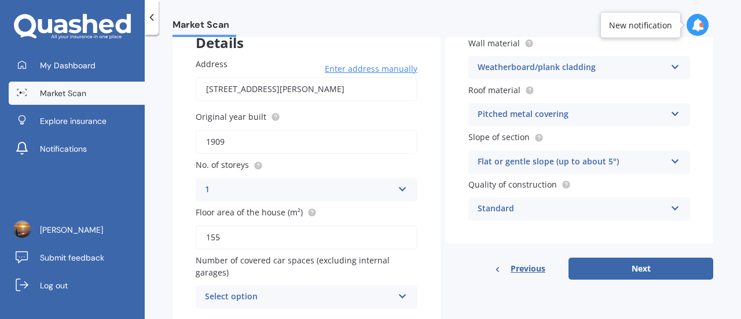
scroll to position [123, 0]
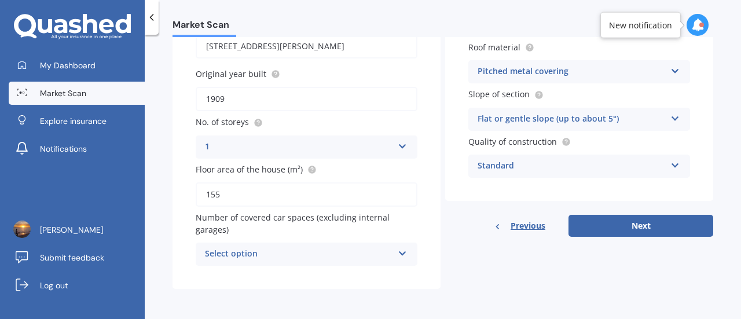
click at [399, 143] on icon at bounding box center [403, 144] width 10 height 8
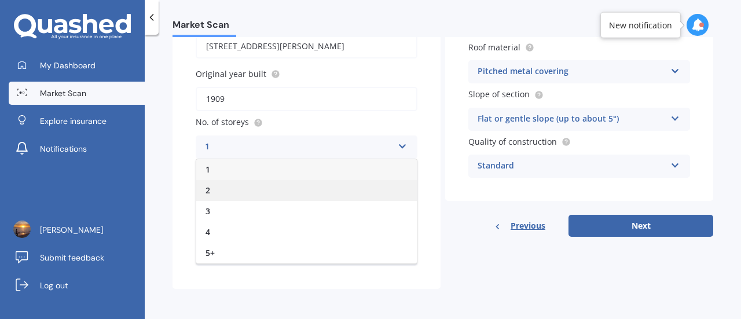
click at [325, 188] on div "2" at bounding box center [306, 190] width 221 height 21
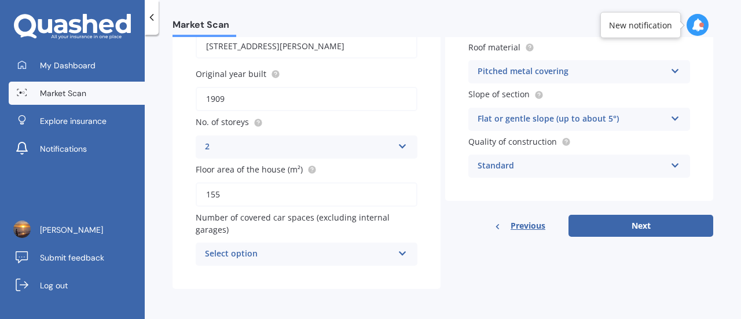
click at [380, 255] on div "Select option" at bounding box center [299, 254] width 188 height 14
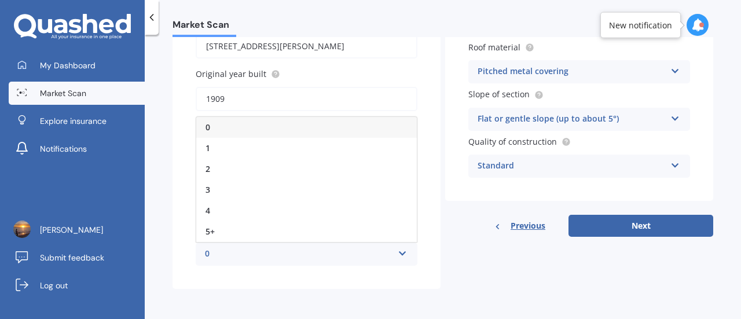
click at [237, 128] on div "0" at bounding box center [306, 127] width 221 height 21
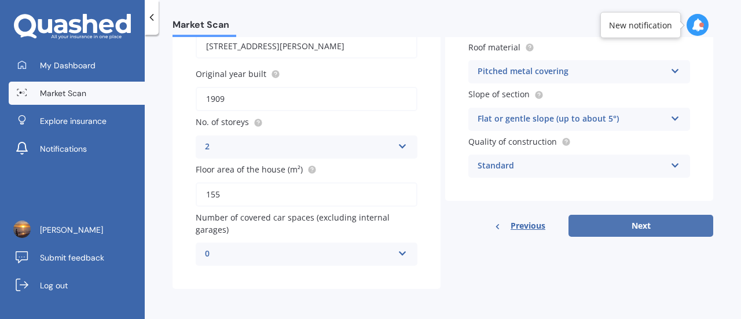
click at [614, 216] on button "Next" at bounding box center [641, 226] width 145 height 22
select select "06"
select select "09"
select select "1986"
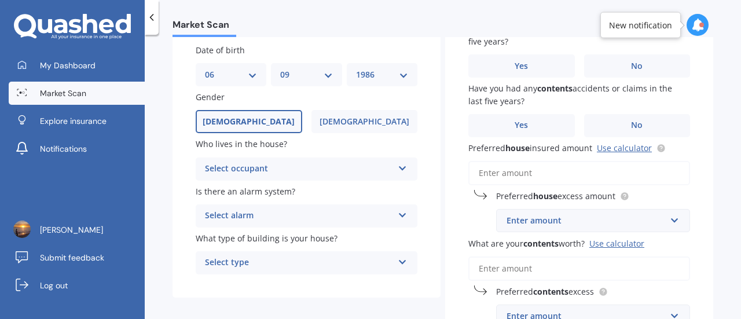
scroll to position [94, 0]
click at [309, 165] on div "Select occupant" at bounding box center [299, 169] width 188 height 14
click at [245, 192] on div "Owner" at bounding box center [306, 191] width 221 height 21
click at [301, 219] on div "Select alarm" at bounding box center [299, 215] width 188 height 14
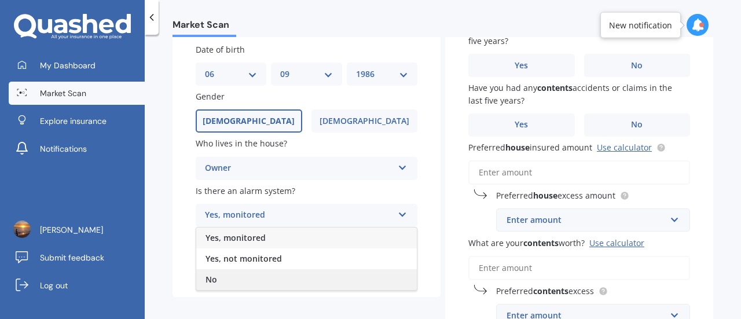
click at [234, 278] on div "No" at bounding box center [306, 279] width 221 height 21
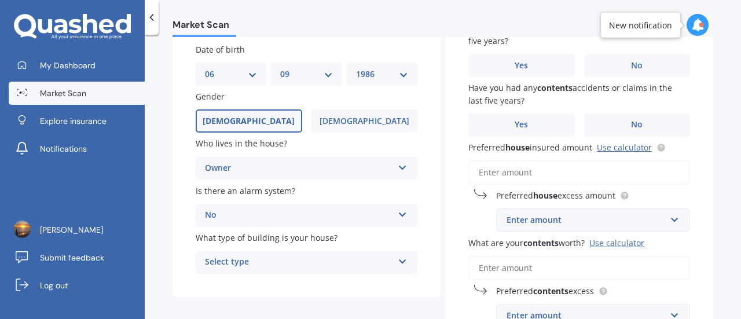
click at [292, 266] on div "Select type" at bounding box center [299, 262] width 188 height 14
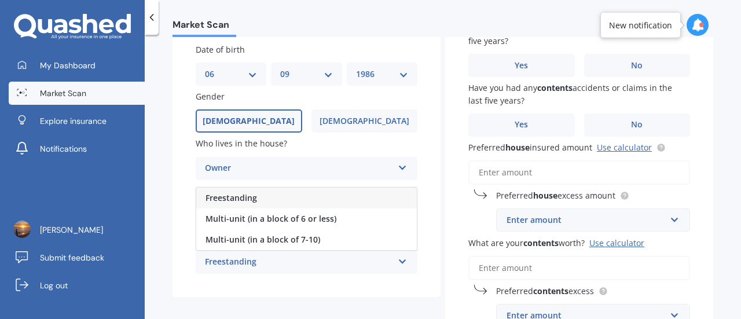
click at [250, 199] on span "Freestanding" at bounding box center [232, 197] width 52 height 11
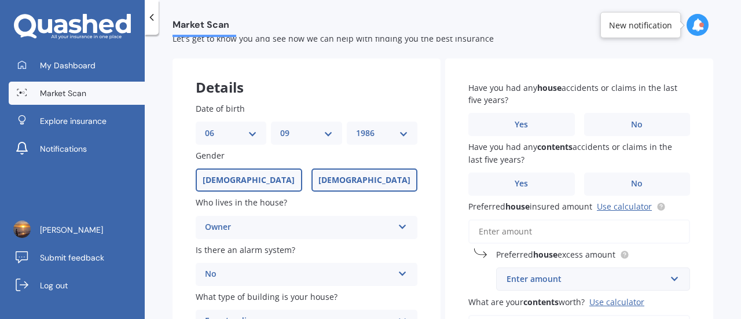
scroll to position [0, 0]
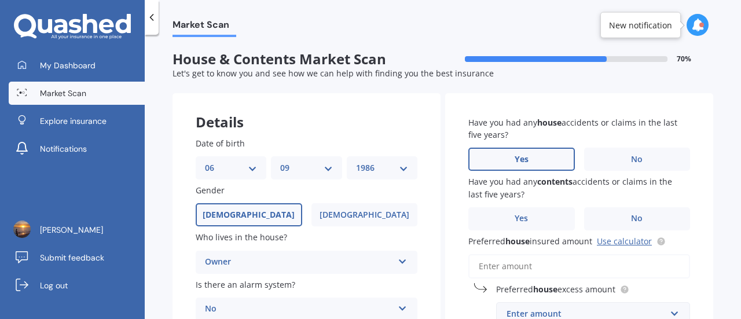
click at [516, 167] on label "Yes" at bounding box center [521, 159] width 107 height 23
click at [0, 0] on input "Yes" at bounding box center [0, 0] width 0 height 0
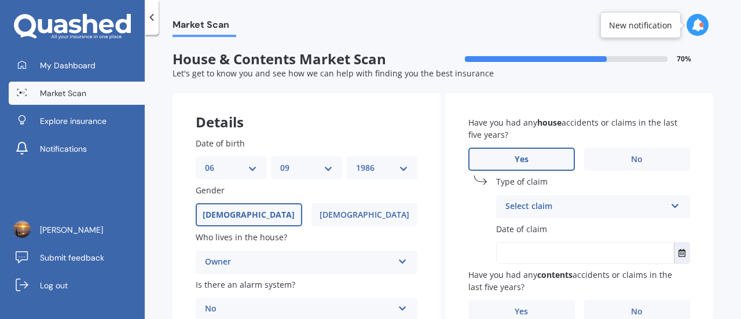
click at [566, 208] on div "Select claim" at bounding box center [585, 207] width 160 height 14
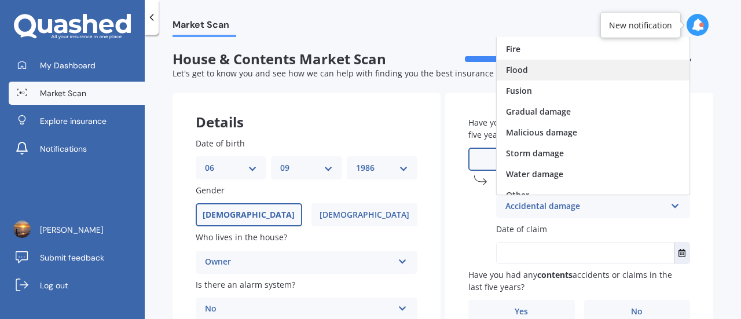
scroll to position [84, 0]
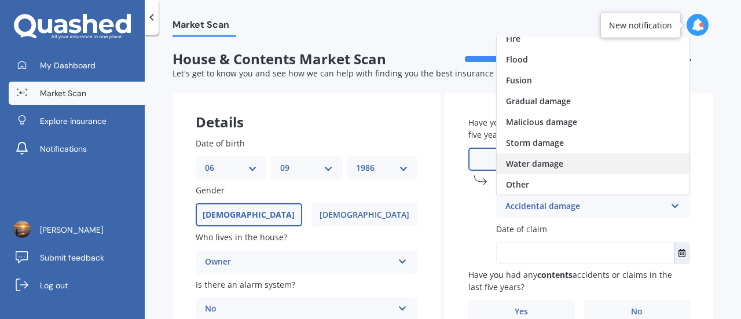
click at [533, 164] on span "Water damage" at bounding box center [534, 163] width 57 height 11
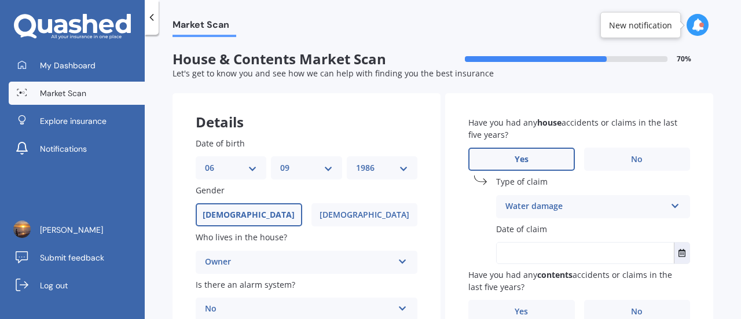
click at [565, 251] on input "text" at bounding box center [585, 253] width 177 height 21
click at [681, 253] on button "Select date" at bounding box center [682, 253] width 16 height 21
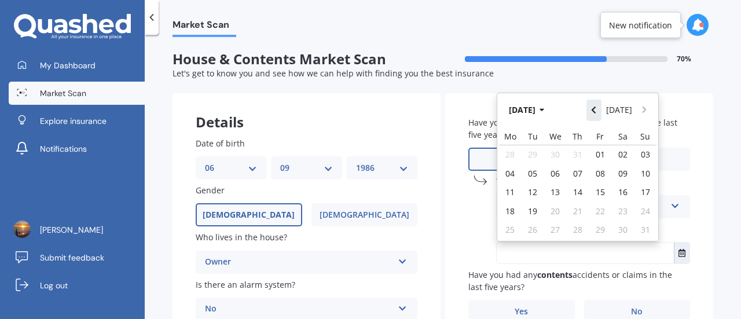
click at [595, 109] on icon "Navigate back" at bounding box center [593, 110] width 5 height 8
click at [642, 109] on icon "Navigate forward" at bounding box center [644, 110] width 4 height 7
click at [601, 155] on span "01" at bounding box center [600, 154] width 9 height 11
type input "01/08/2025"
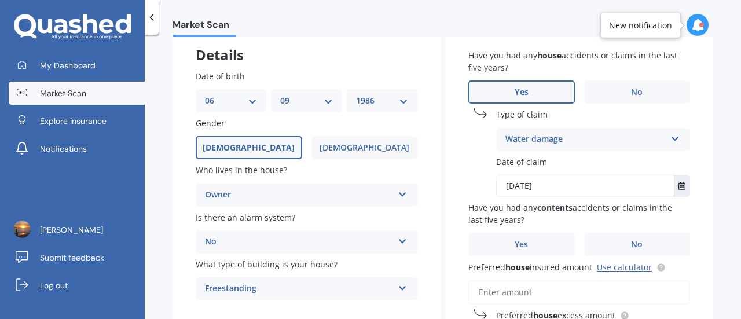
scroll to position [90, 0]
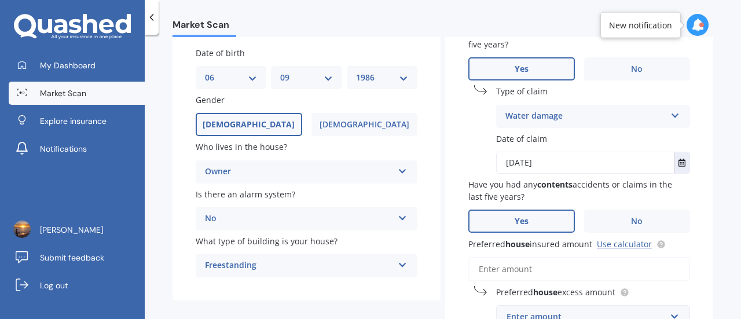
click at [515, 225] on span "Yes" at bounding box center [522, 222] width 14 height 10
click at [0, 0] on input "Yes" at bounding box center [0, 0] width 0 height 0
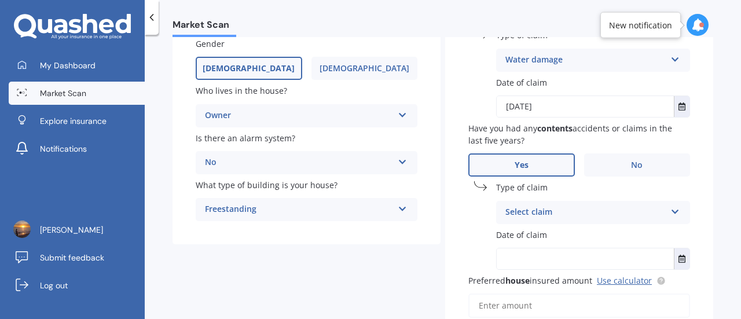
scroll to position [147, 0]
click at [558, 211] on div "Select claim" at bounding box center [585, 212] width 160 height 14
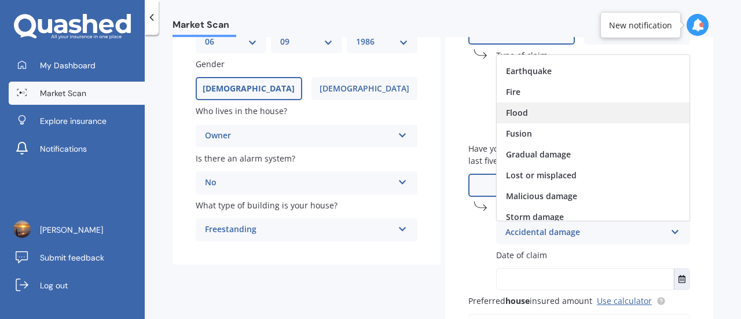
scroll to position [0, 0]
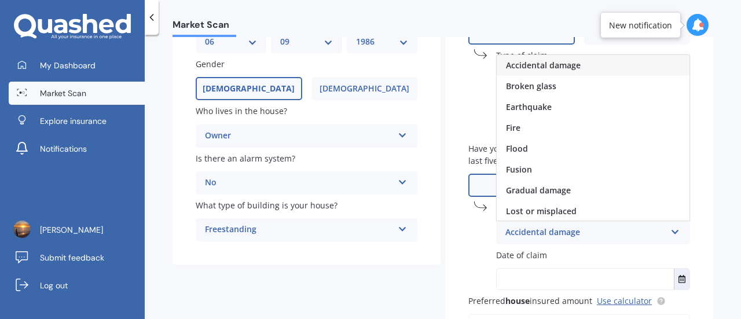
click at [552, 61] on span "Accidental damage" at bounding box center [543, 65] width 75 height 11
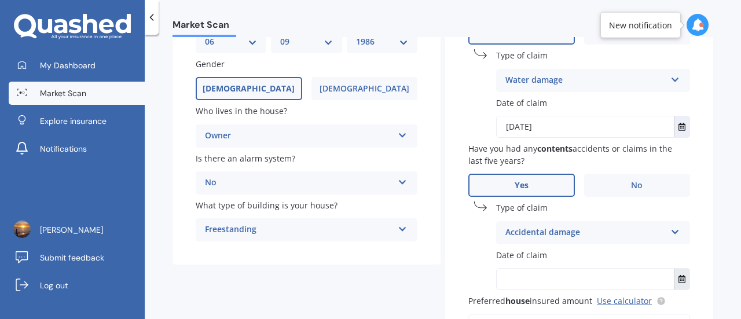
click at [679, 278] on icon "Select date" at bounding box center [682, 279] width 7 height 8
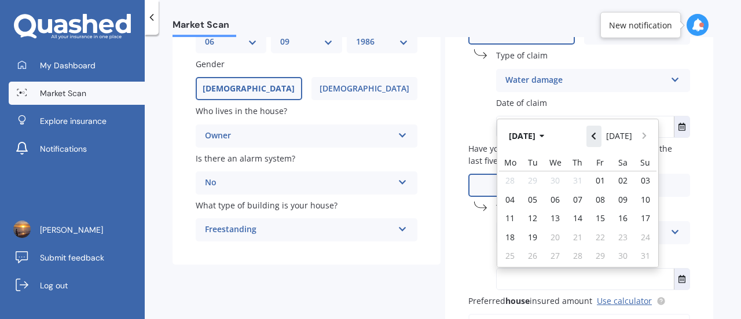
click at [599, 138] on button "Navigate back" at bounding box center [593, 136] width 15 height 21
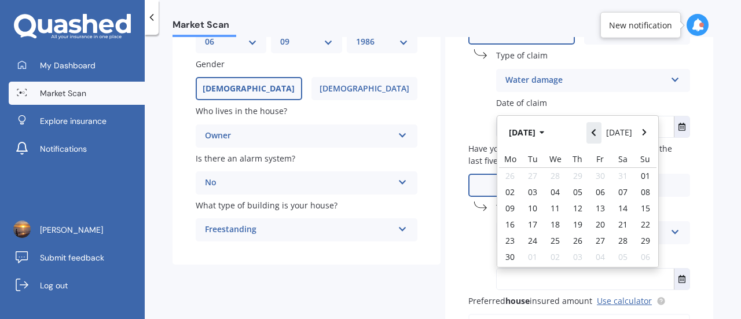
click at [599, 138] on button "Navigate back" at bounding box center [593, 132] width 15 height 21
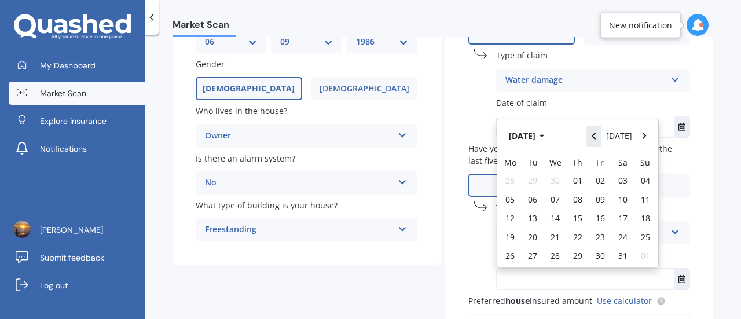
click at [599, 138] on button "Navigate back" at bounding box center [593, 136] width 15 height 21
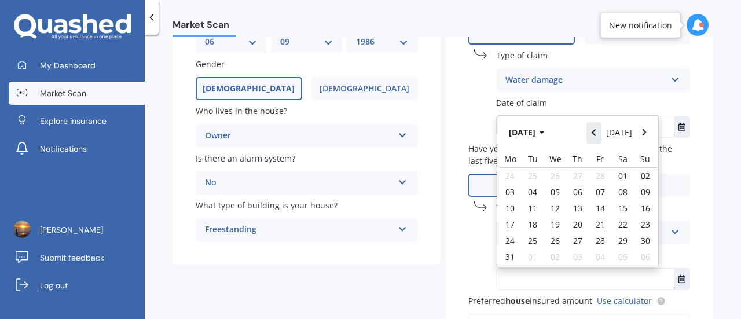
click at [599, 138] on button "Navigate back" at bounding box center [593, 132] width 15 height 21
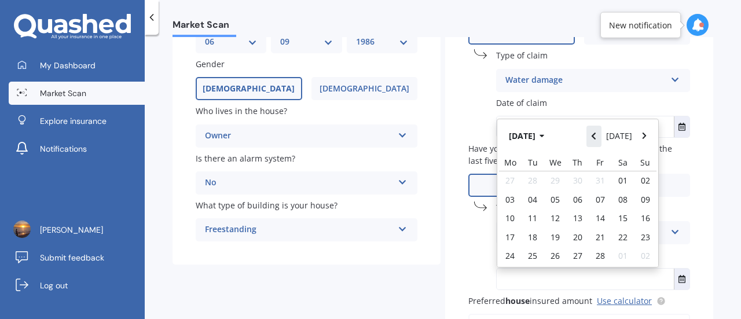
click at [599, 138] on button "Navigate back" at bounding box center [593, 136] width 15 height 21
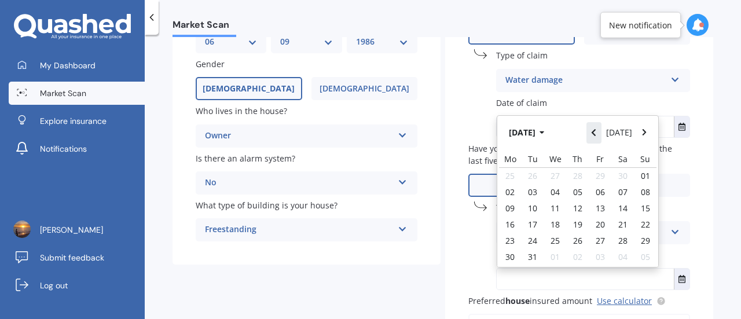
click at [599, 138] on button "Navigate back" at bounding box center [593, 132] width 15 height 21
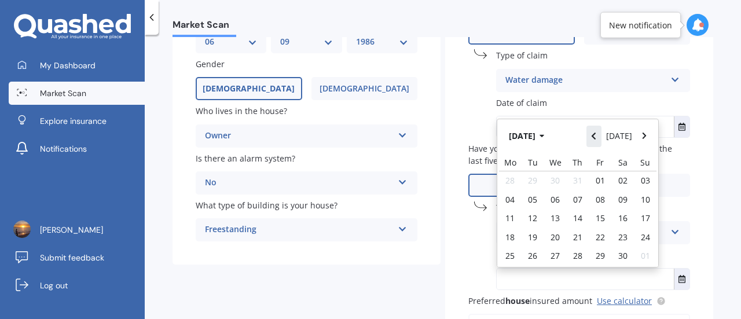
click at [599, 138] on button "Navigate back" at bounding box center [593, 136] width 15 height 21
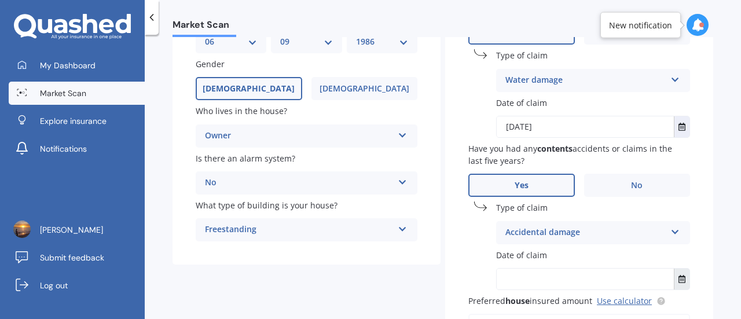
click at [679, 278] on icon "Select date" at bounding box center [682, 279] width 7 height 8
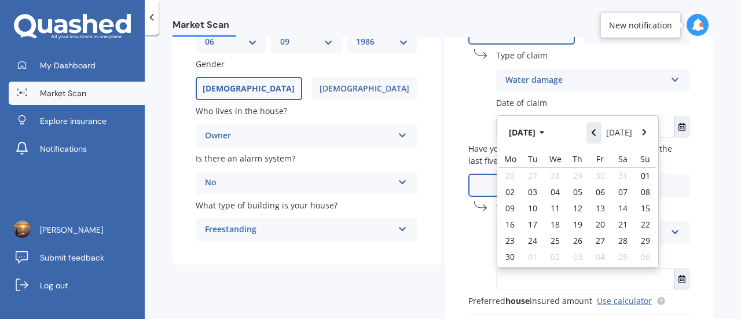
click at [597, 137] on button "Navigate back" at bounding box center [593, 132] width 15 height 21
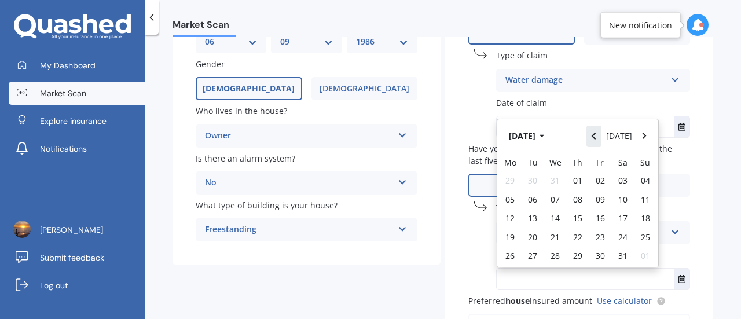
click at [597, 137] on button "Navigate back" at bounding box center [593, 136] width 15 height 21
click at [573, 181] on span "02" at bounding box center [577, 180] width 9 height 11
type input "02/05/2024"
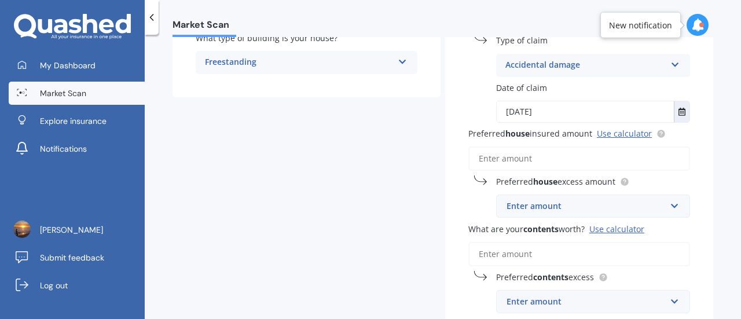
scroll to position [309, 0]
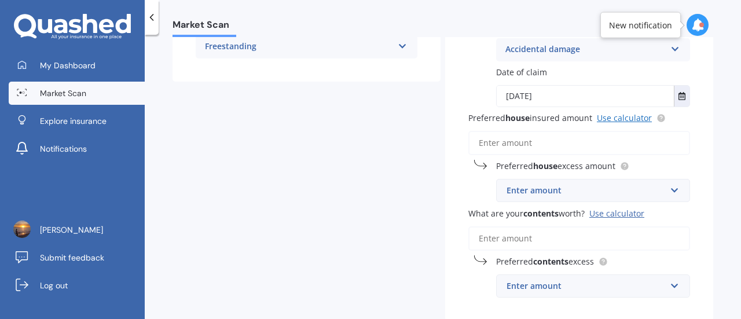
click at [617, 120] on link "Use calculator" at bounding box center [624, 117] width 55 height 11
click at [546, 144] on input "Preferred house insured amount Use calculator" at bounding box center [579, 143] width 222 height 24
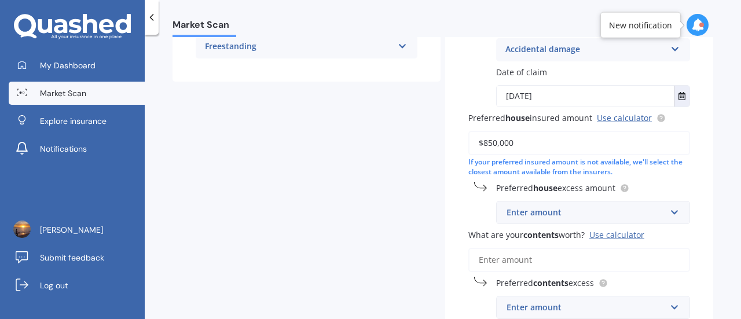
type input "$850,000"
click at [541, 217] on div "Enter amount" at bounding box center [586, 212] width 159 height 13
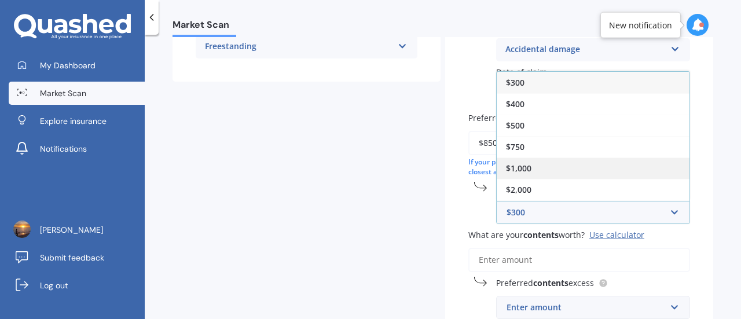
click at [544, 169] on div "$1,000" at bounding box center [593, 167] width 193 height 21
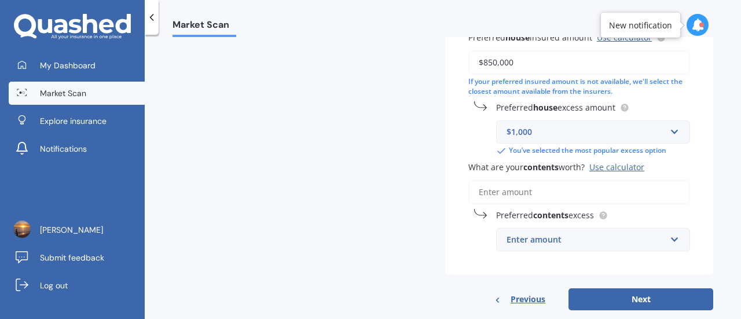
scroll to position [412, 0]
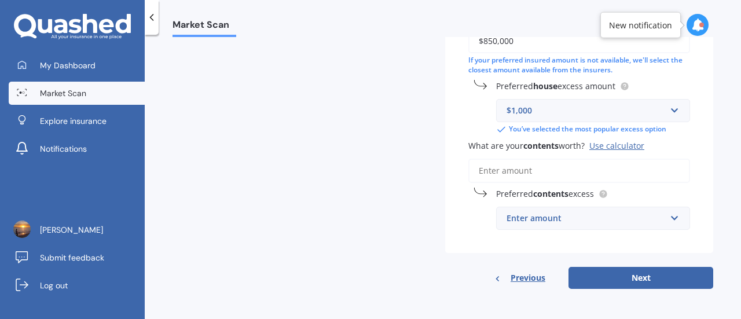
click at [492, 170] on input "What are your contents worth? Use calculator" at bounding box center [579, 171] width 222 height 24
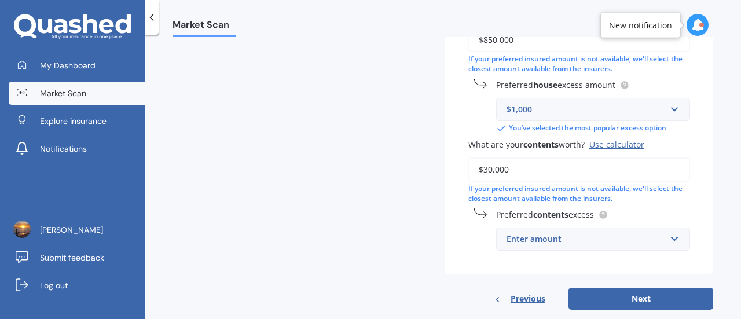
type input "$30,000"
click at [541, 238] on div "Enter amount" at bounding box center [586, 239] width 159 height 13
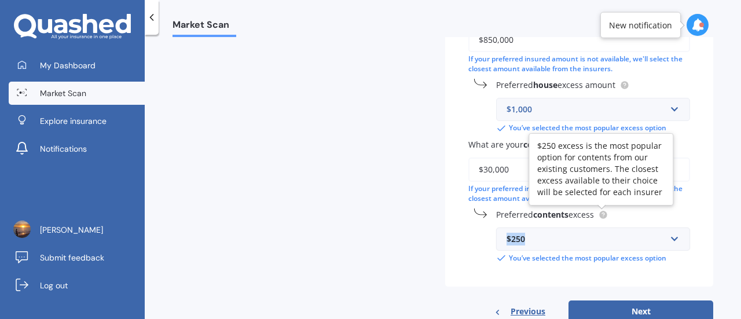
drag, startPoint x: 432, startPoint y: 254, endPoint x: 603, endPoint y: 215, distance: 175.1
click at [603, 215] on div "Details Date of birth DD 01 02 03 04 05 06 07 08 09 10 11 12 13 14 15 16 17 18 …" at bounding box center [443, 2] width 541 height 642
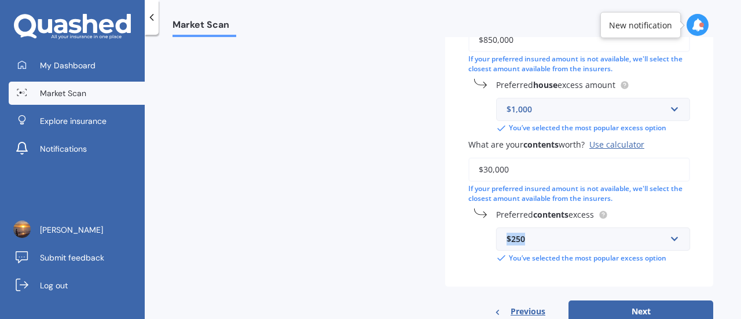
click at [441, 236] on div "Details Date of birth DD 01 02 03 04 05 06 07 08 09 10 11 12 13 14 15 16 17 18 …" at bounding box center [443, 2] width 541 height 642
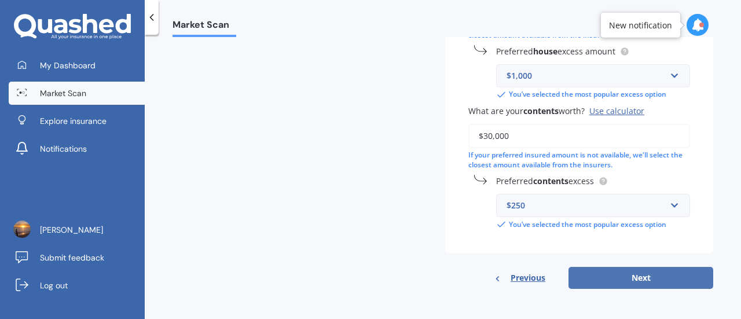
click at [618, 273] on button "Next" at bounding box center [641, 278] width 145 height 22
select select "06"
select select "09"
select select "1986"
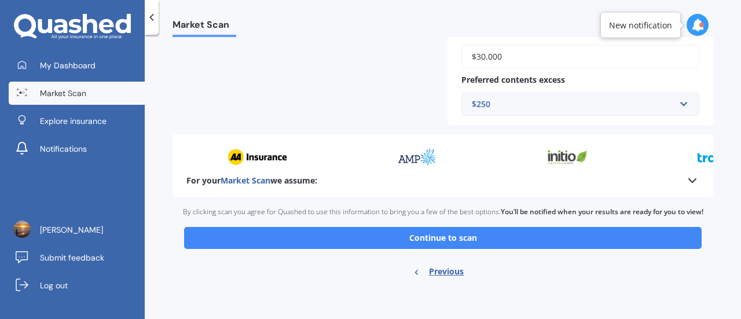
scroll to position [643, 0]
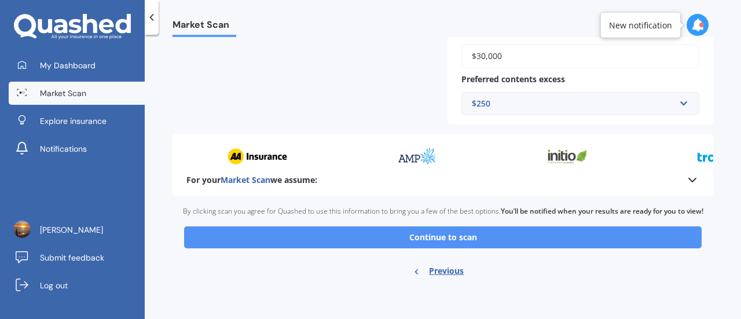
click at [493, 238] on button "Continue to scan" at bounding box center [443, 237] width 518 height 22
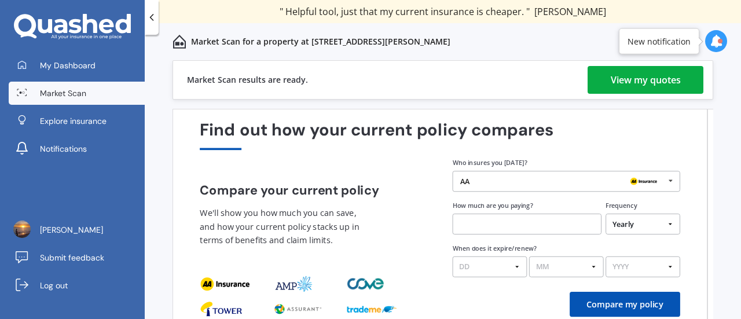
click at [611, 78] on div "View my quotes" at bounding box center [646, 80] width 70 height 28
